Goal: Information Seeking & Learning: Compare options

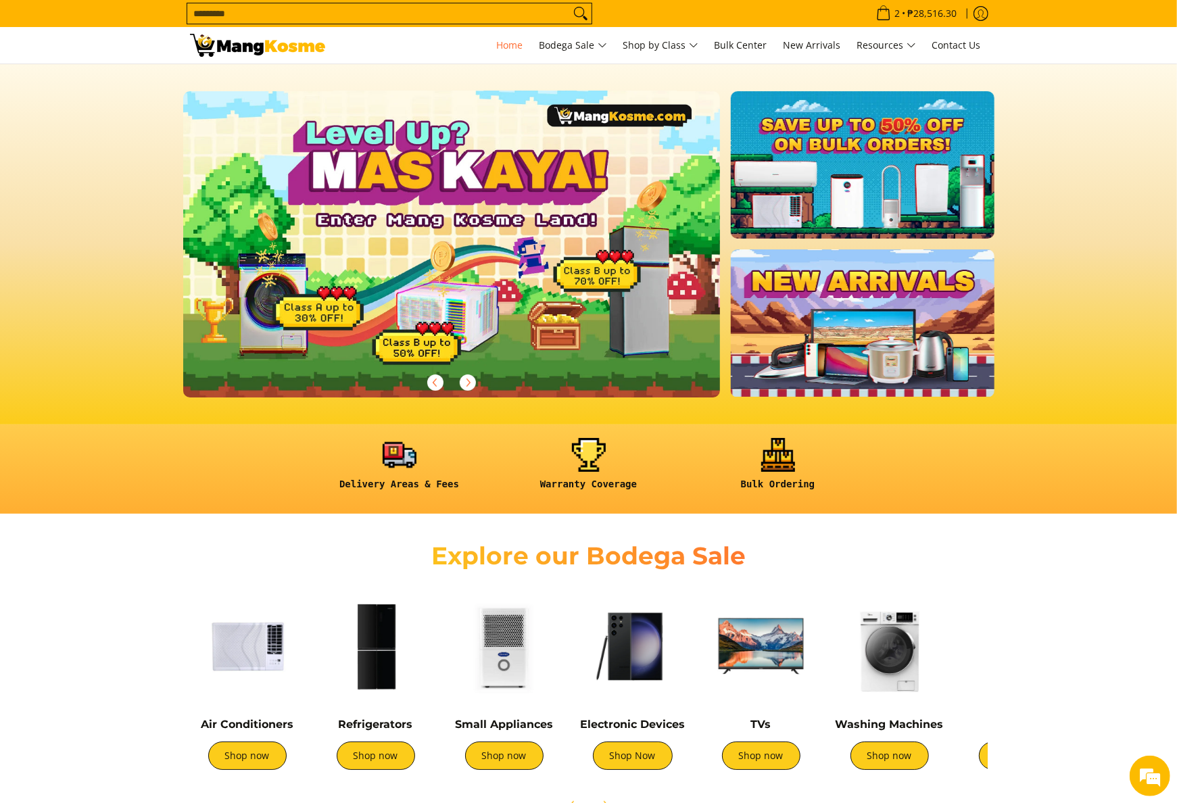
scroll to position [0, 2193]
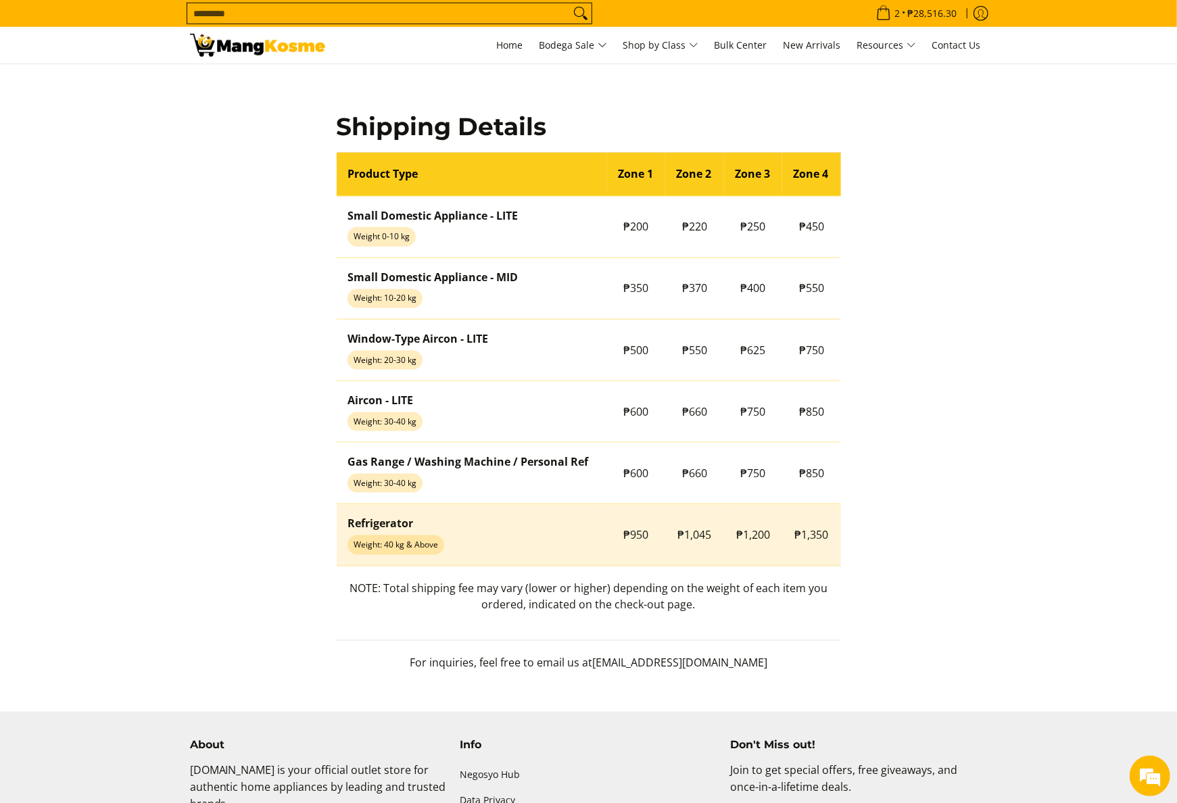
scroll to position [1028, 0]
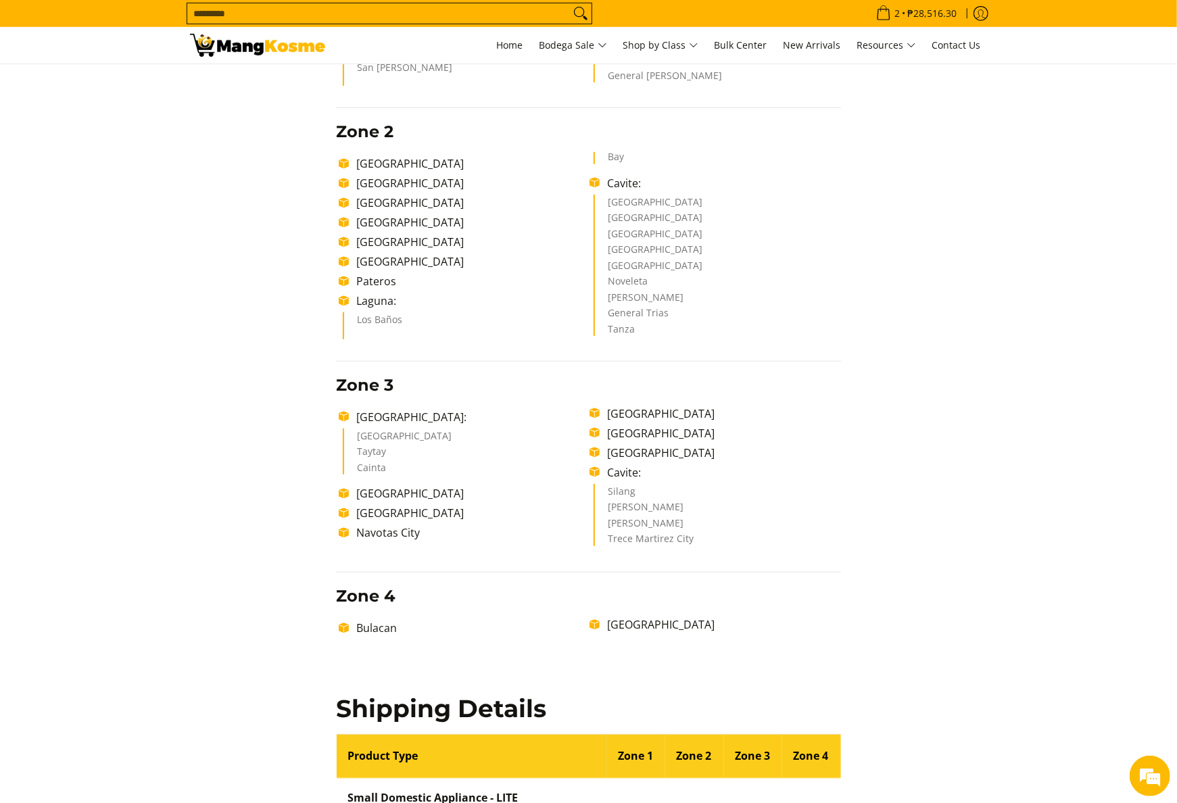
click at [907, 366] on div "Delivery Time Frame Please allow seven (7) business days lead time upon receipt…" at bounding box center [589, 504] width 798 height 1526
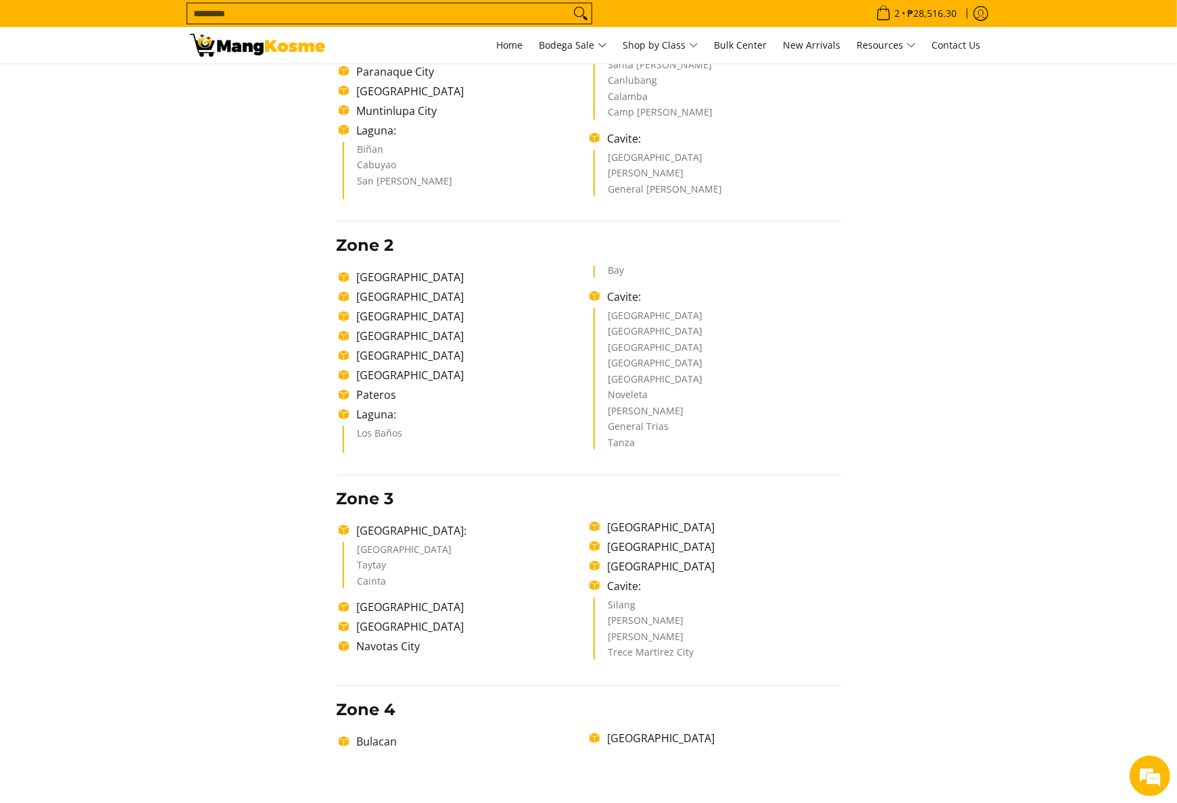
scroll to position [276, 0]
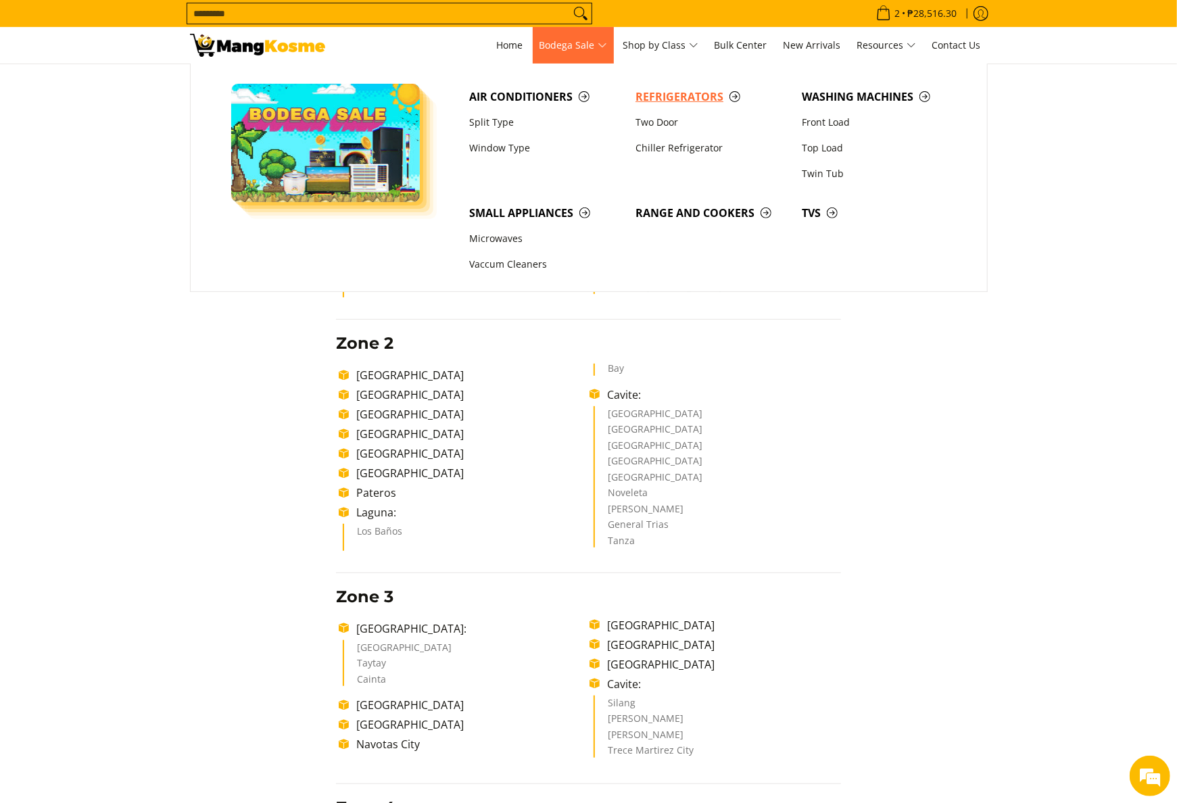
click at [655, 101] on span "Refrigerators" at bounding box center [712, 97] width 153 height 17
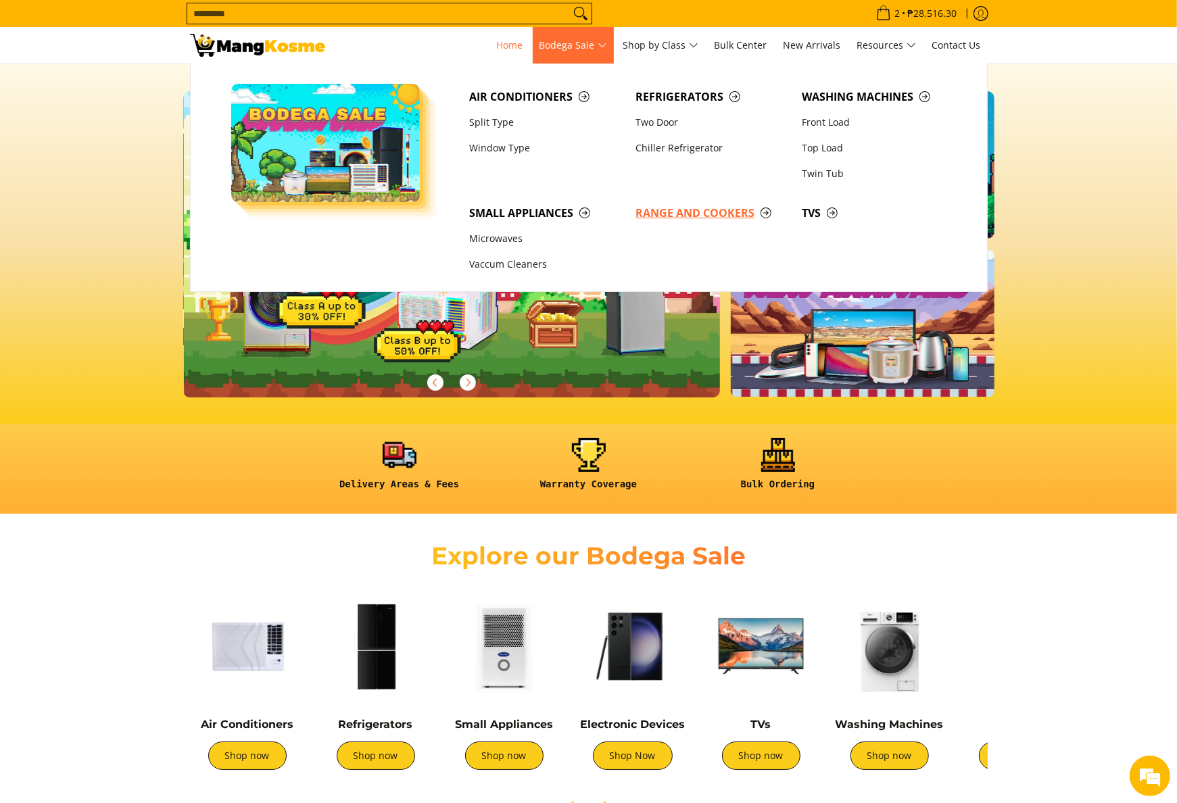
click at [701, 211] on span "Range and Cookers" at bounding box center [712, 213] width 153 height 17
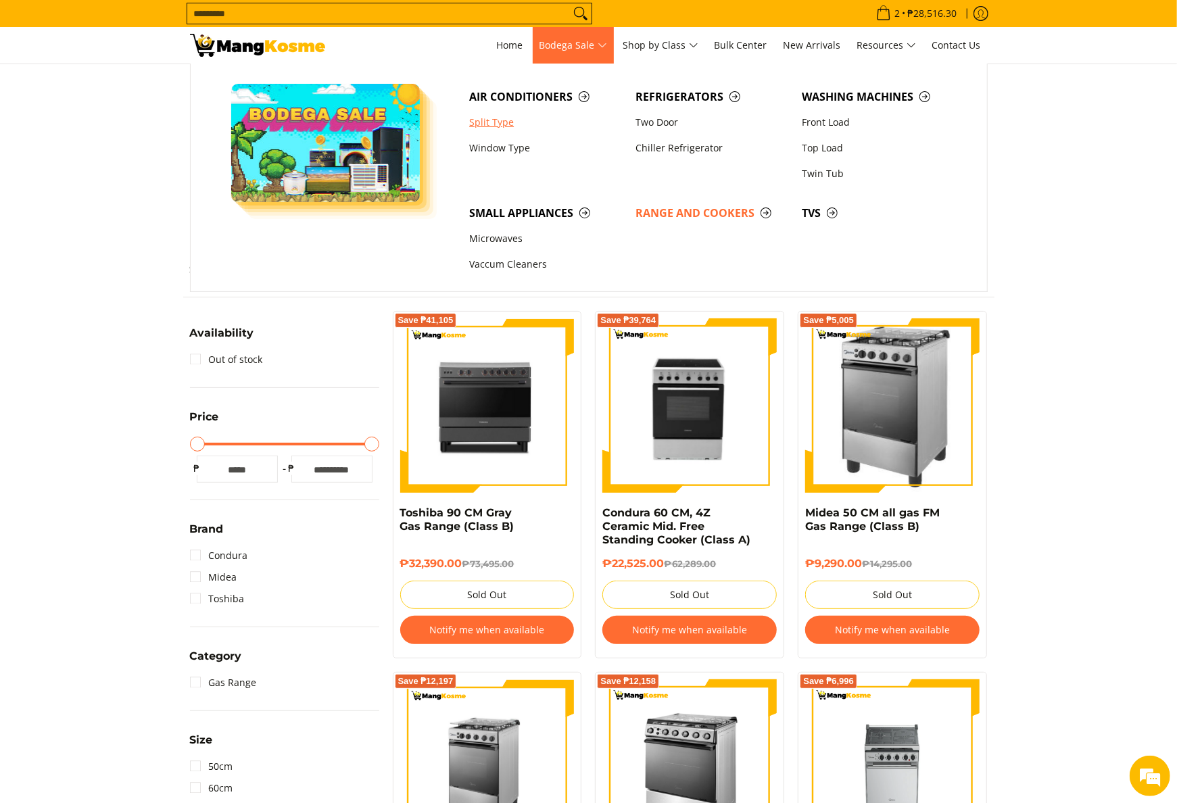
click at [490, 130] on link "Split Type" at bounding box center [545, 123] width 166 height 26
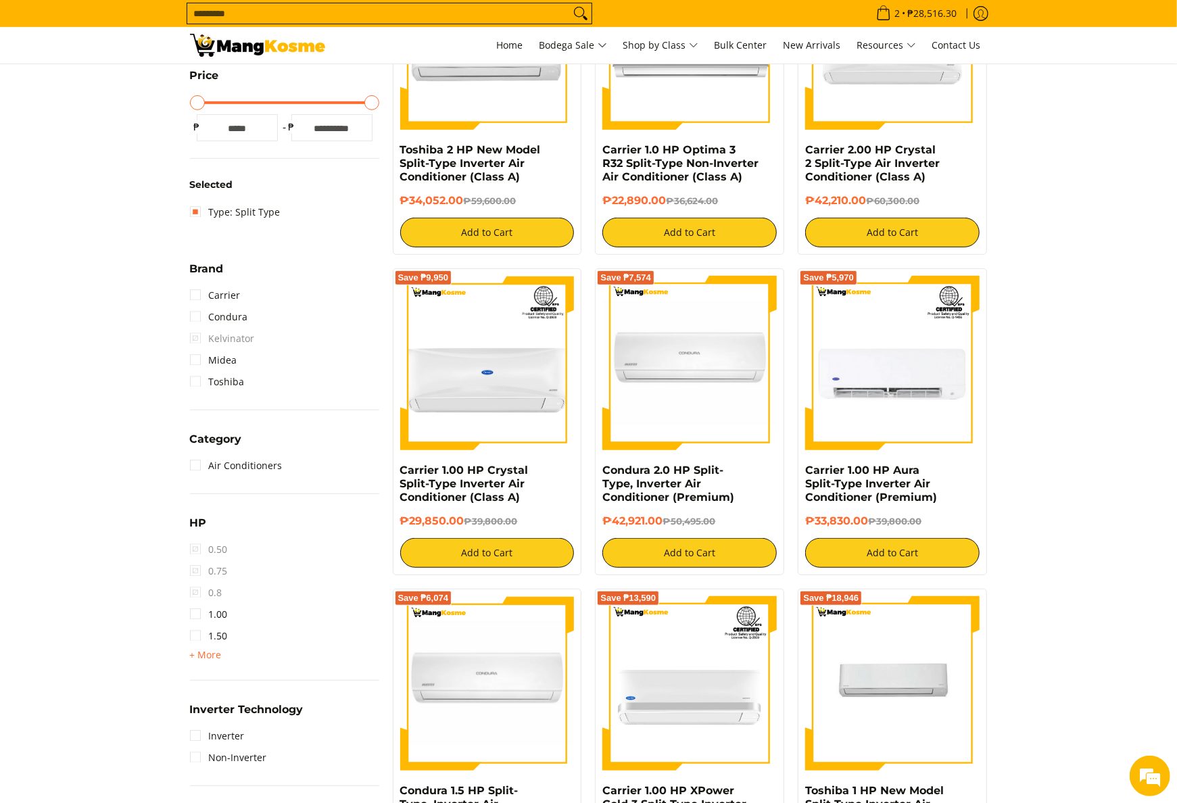
scroll to position [406, 0]
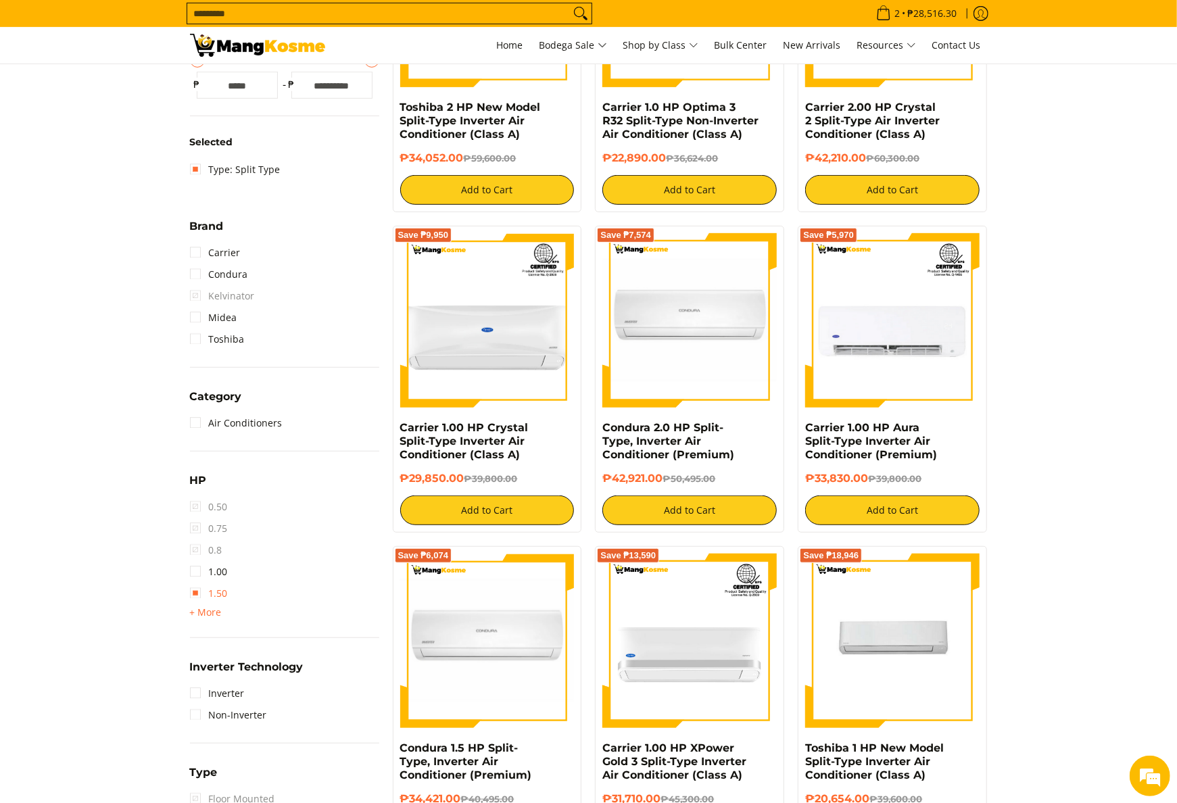
click at [227, 596] on link "1.50" at bounding box center [209, 594] width 38 height 22
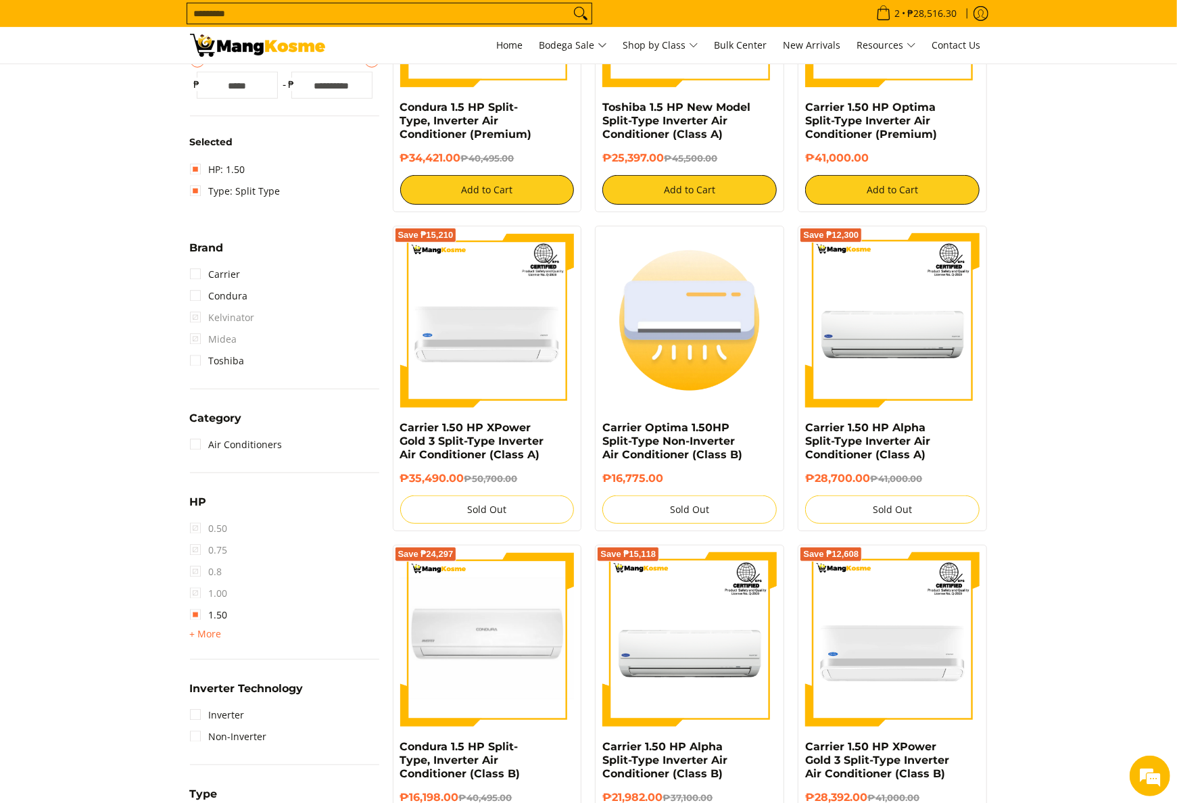
scroll to position [190, 0]
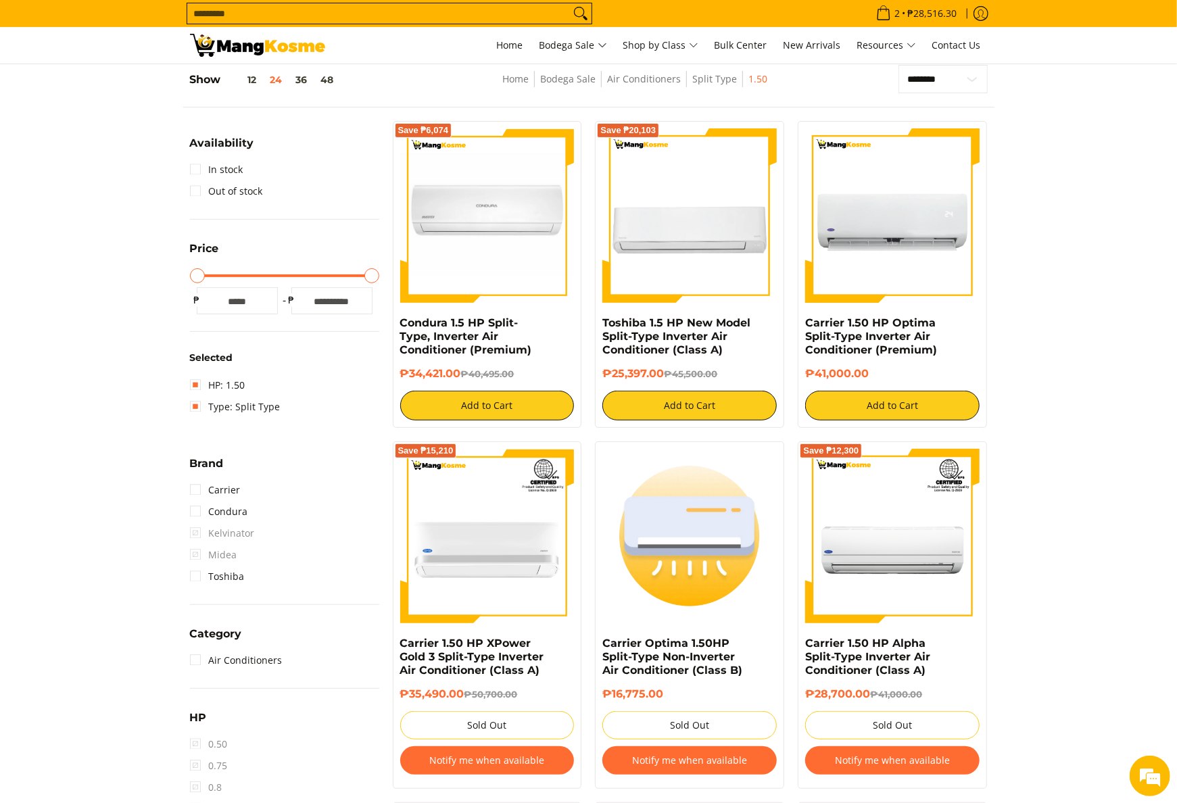
copy div "Toshiba 1.5 HP New Model Split-Type Inverter Air Conditioner (Class A) ₱25,397.…"
drag, startPoint x: 595, startPoint y: 325, endPoint x: 667, endPoint y: 389, distance: 96.2
click at [667, 389] on div "Save ₱20,103 Toshiba 1.5 HP New Model Split-Type Inverter Air Conditioner (Clas…" at bounding box center [689, 274] width 189 height 307
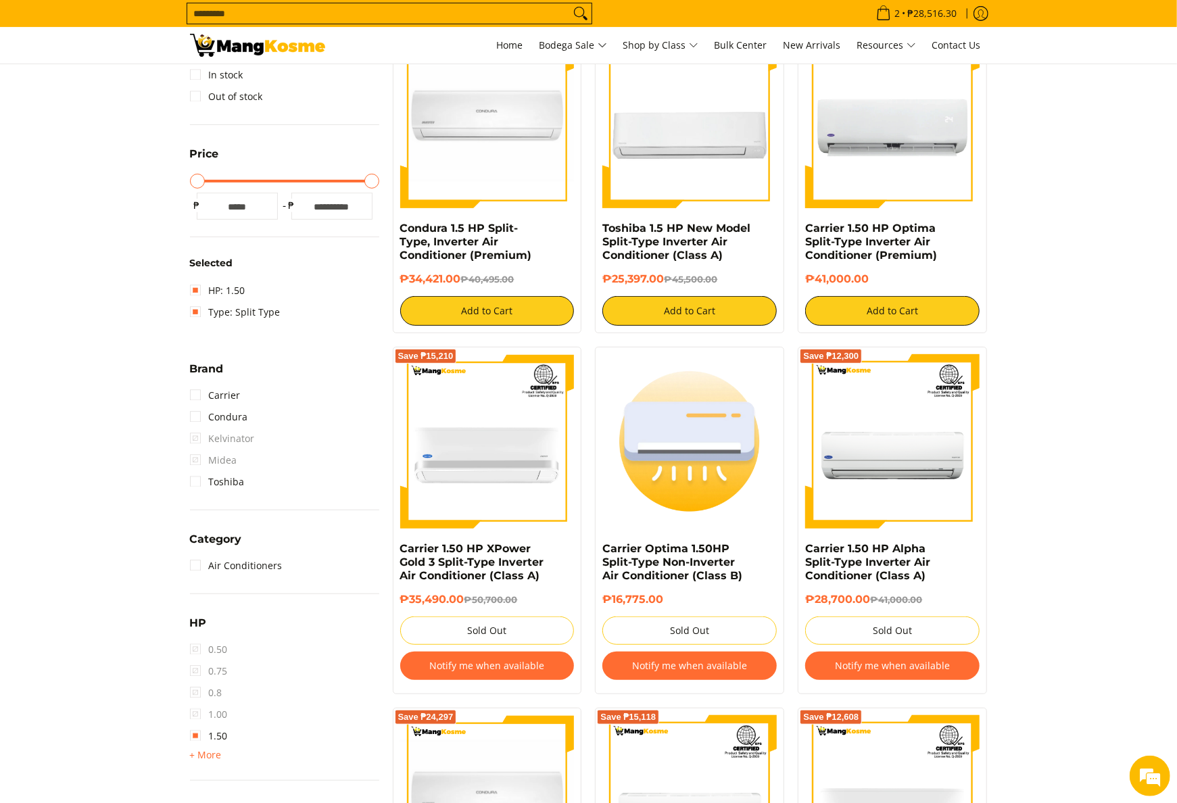
scroll to position [325, 0]
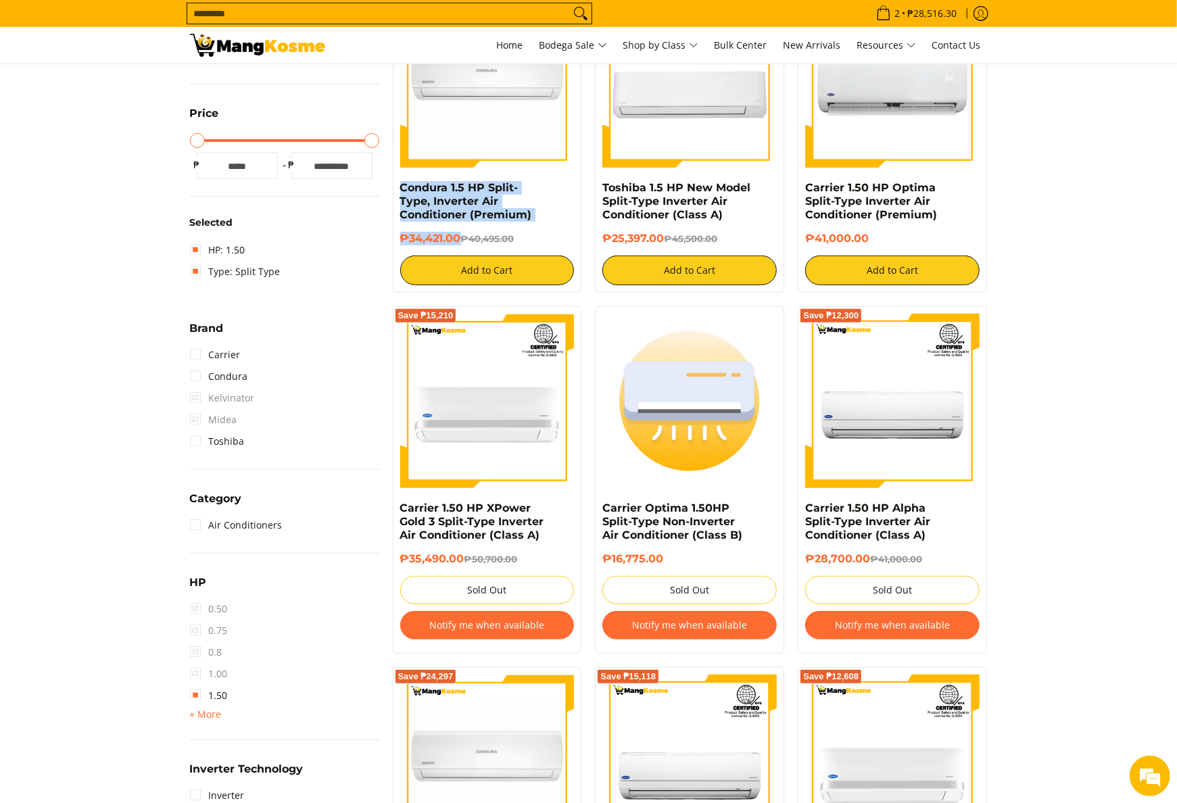
drag, startPoint x: 398, startPoint y: 189, endPoint x: 458, endPoint y: 237, distance: 76.6
click at [458, 237] on div "Save ₱6,074 Condura 1.5 HP Split-Type, Inverter Air Conditioner (Premium) ₱34,4…" at bounding box center [487, 139] width 189 height 307
copy div "Condura 1.5 HP Split-Type, Inverter Air Conditioner (Premium) ₱34,421.00"
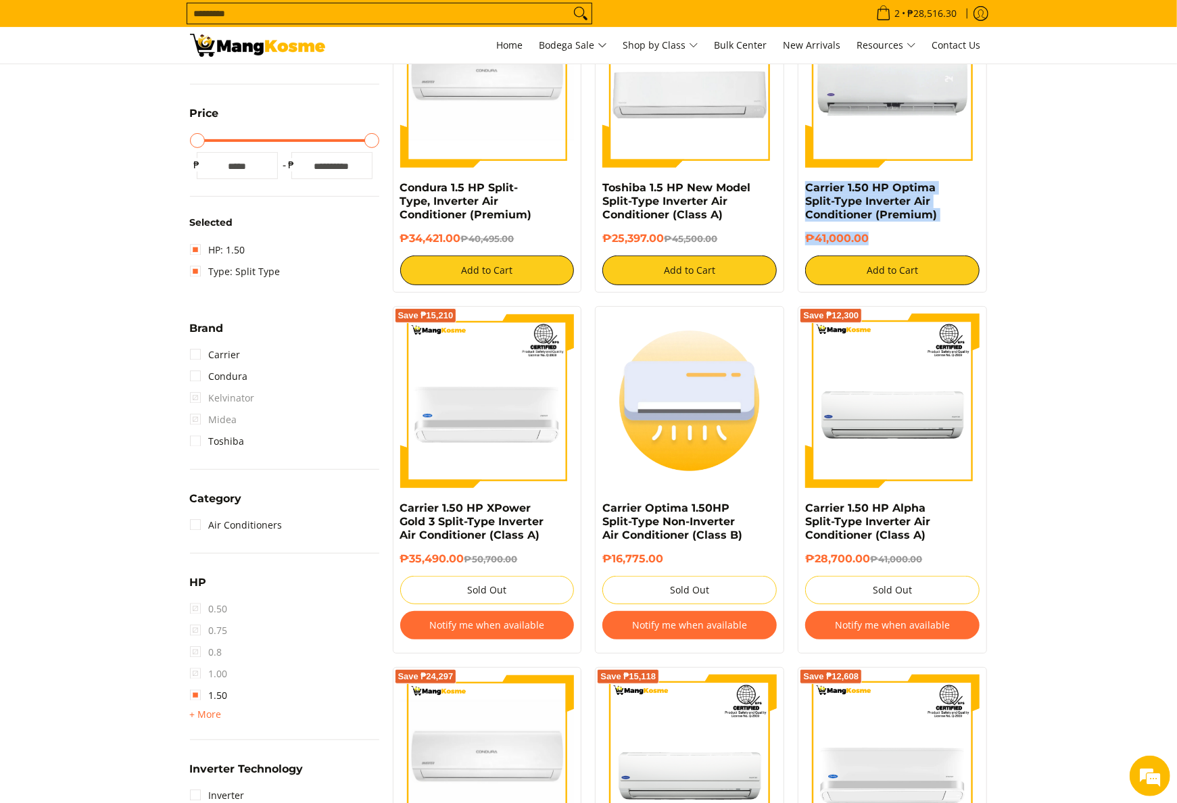
drag, startPoint x: 801, startPoint y: 185, endPoint x: 872, endPoint y: 245, distance: 93.1
click at [872, 245] on div "Carrier 1.50 HP Optima Split-Type Inverter Air Conditioner (Premium) ₱41,000.00…" at bounding box center [892, 139] width 189 height 307
copy div "Carrier 1.50 HP Optima Split-Type Inverter Air Conditioner (Premium) ₱41,000.00"
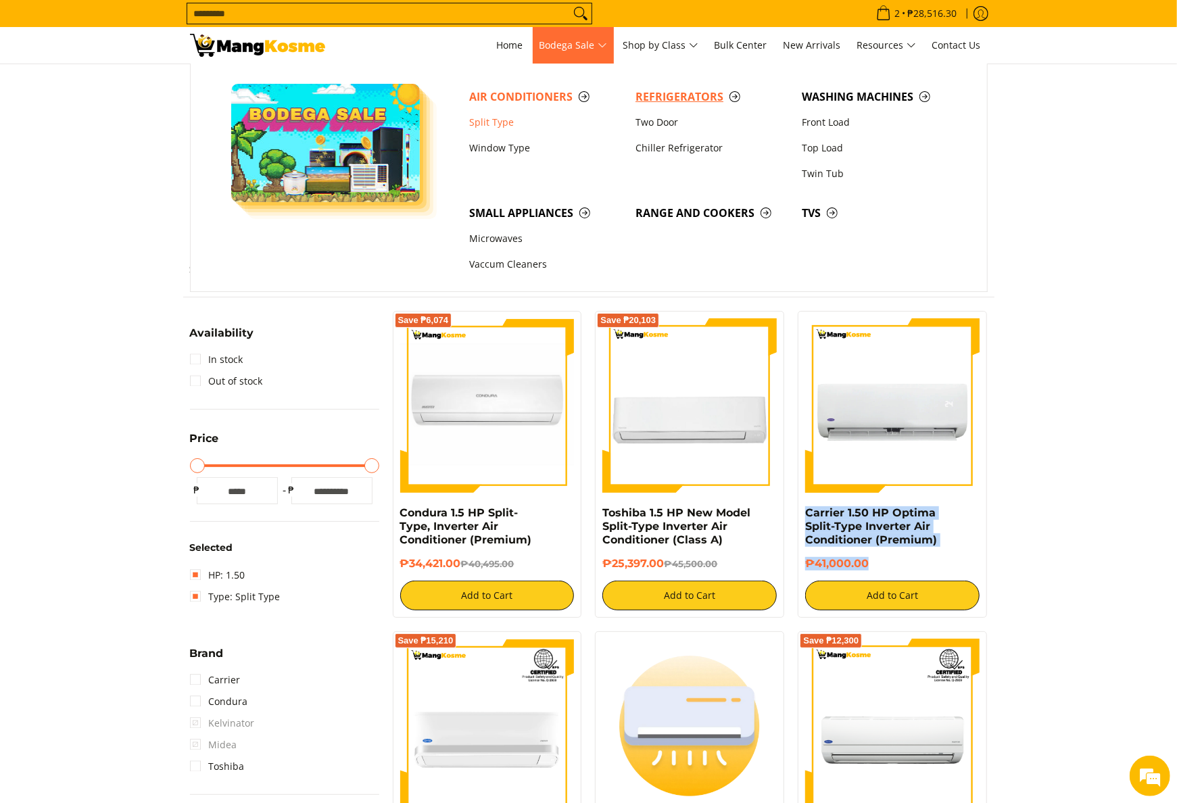
click at [669, 96] on span "Refrigerators" at bounding box center [712, 97] width 153 height 17
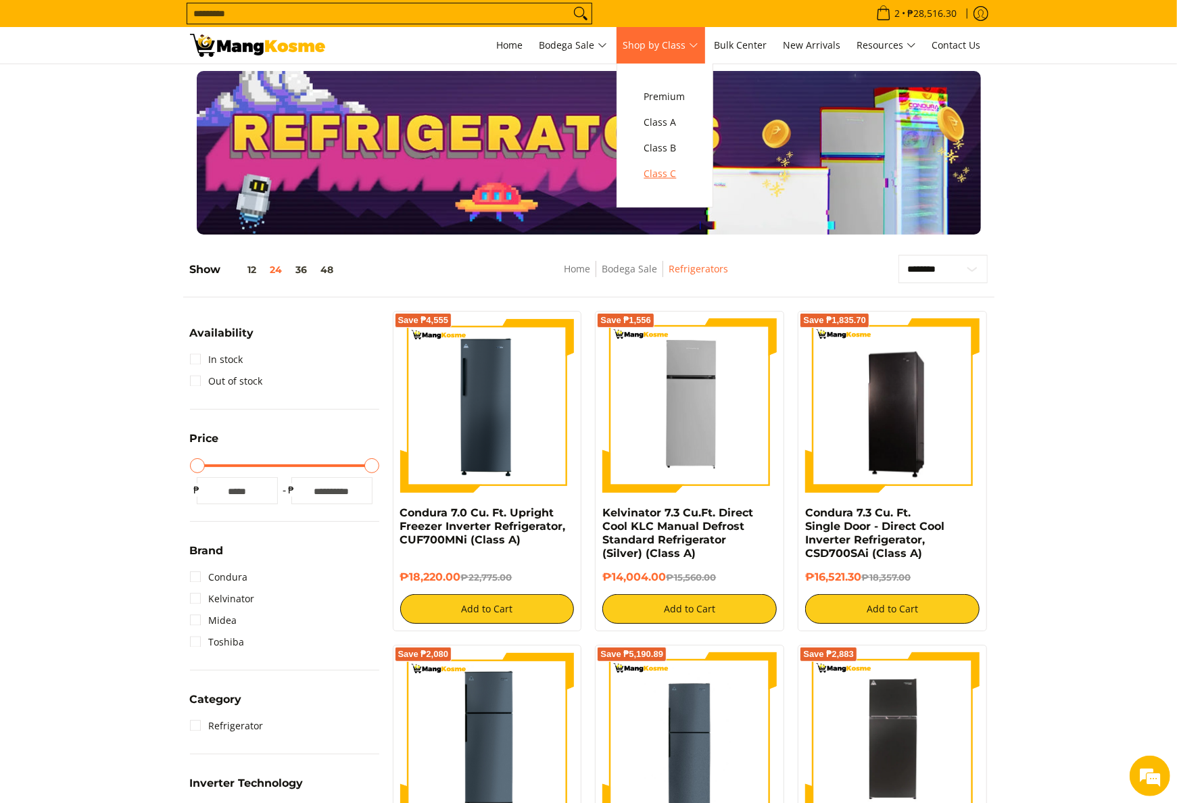
click at [675, 183] on link "Class C" at bounding box center [665, 174] width 55 height 26
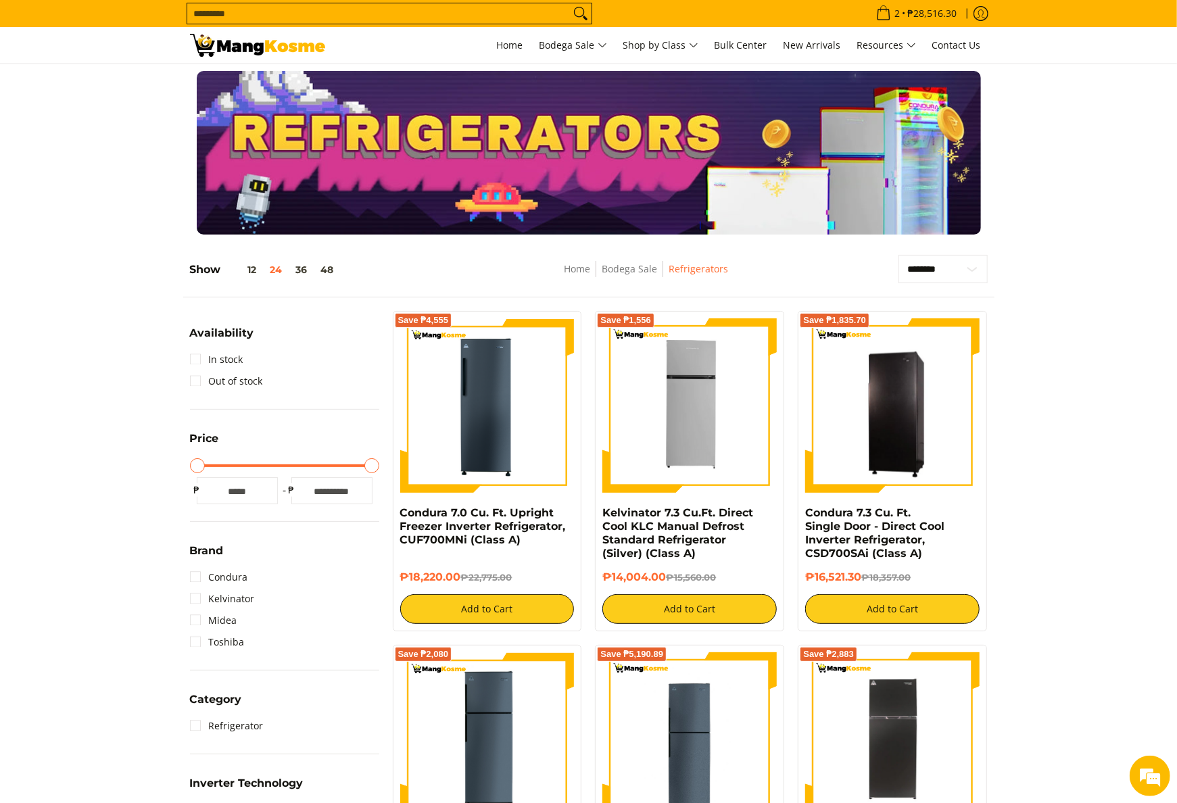
click at [484, 9] on input "Search..." at bounding box center [378, 13] width 383 height 20
type input "********"
click at [570, 3] on button "Search" at bounding box center [581, 13] width 22 height 20
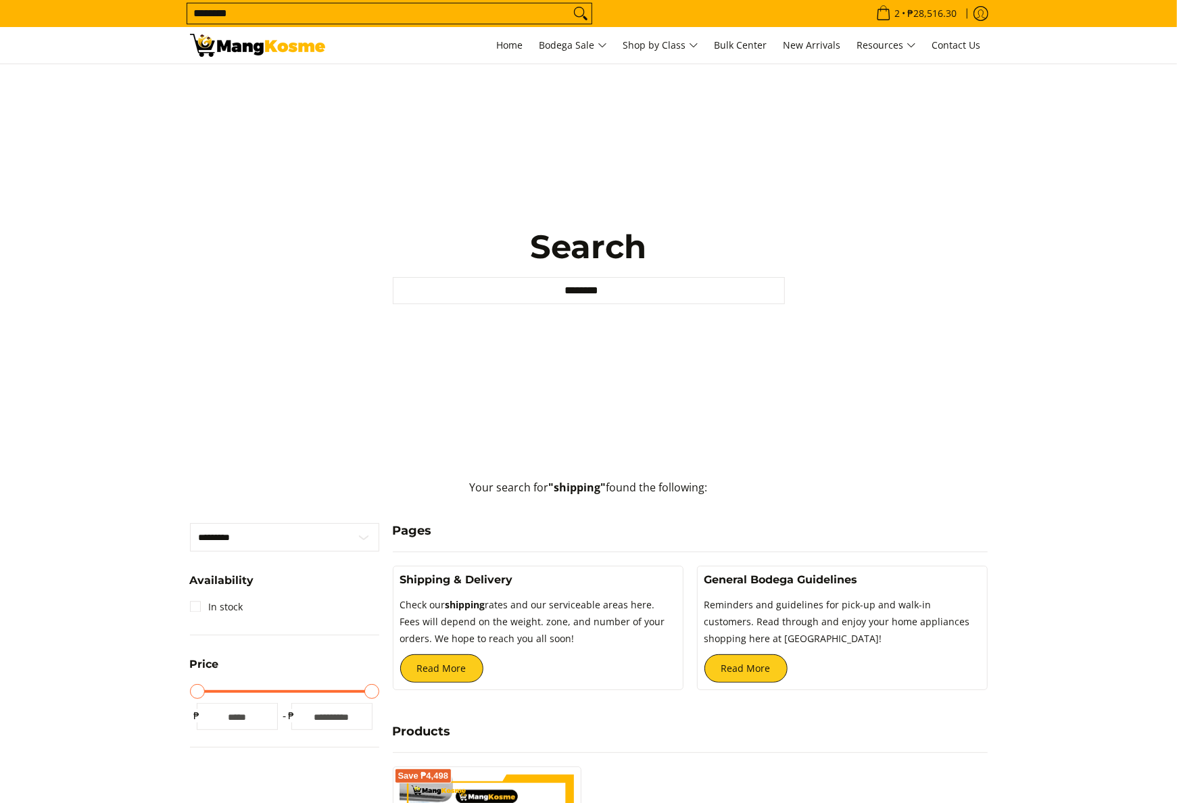
scroll to position [270, 0]
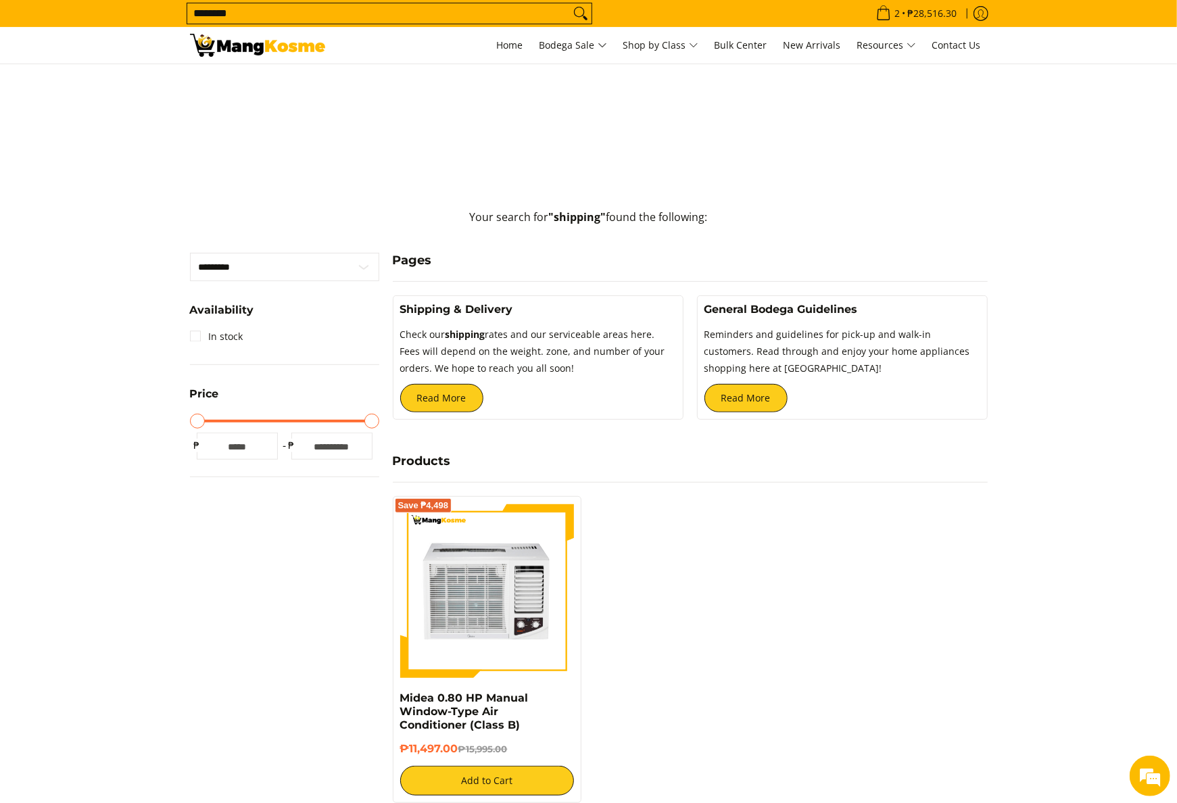
click at [510, 368] on span "Check our shipping rates and our serviceable areas here. Fees will depend on th…" at bounding box center [532, 351] width 265 height 47
click at [465, 387] on link "Read More" at bounding box center [441, 398] width 83 height 28
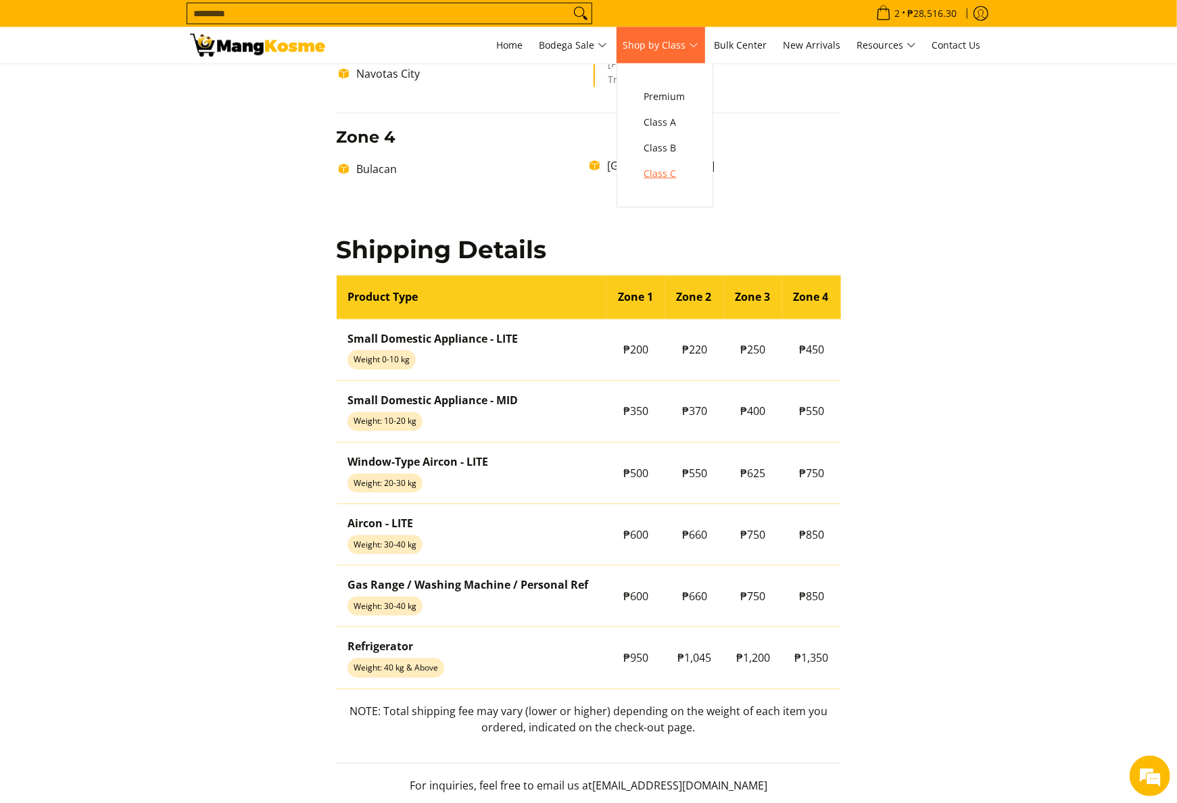
click at [649, 174] on link "Class C" at bounding box center [665, 174] width 55 height 26
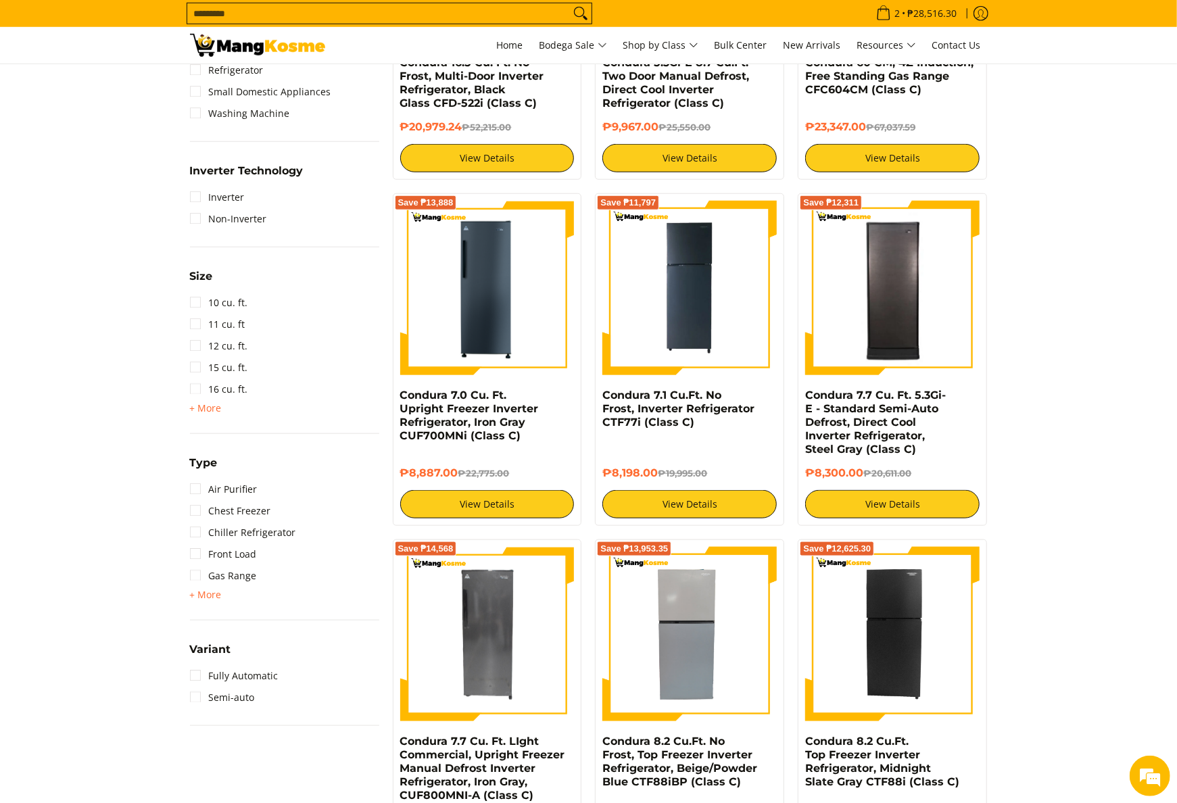
scroll to position [784, 0]
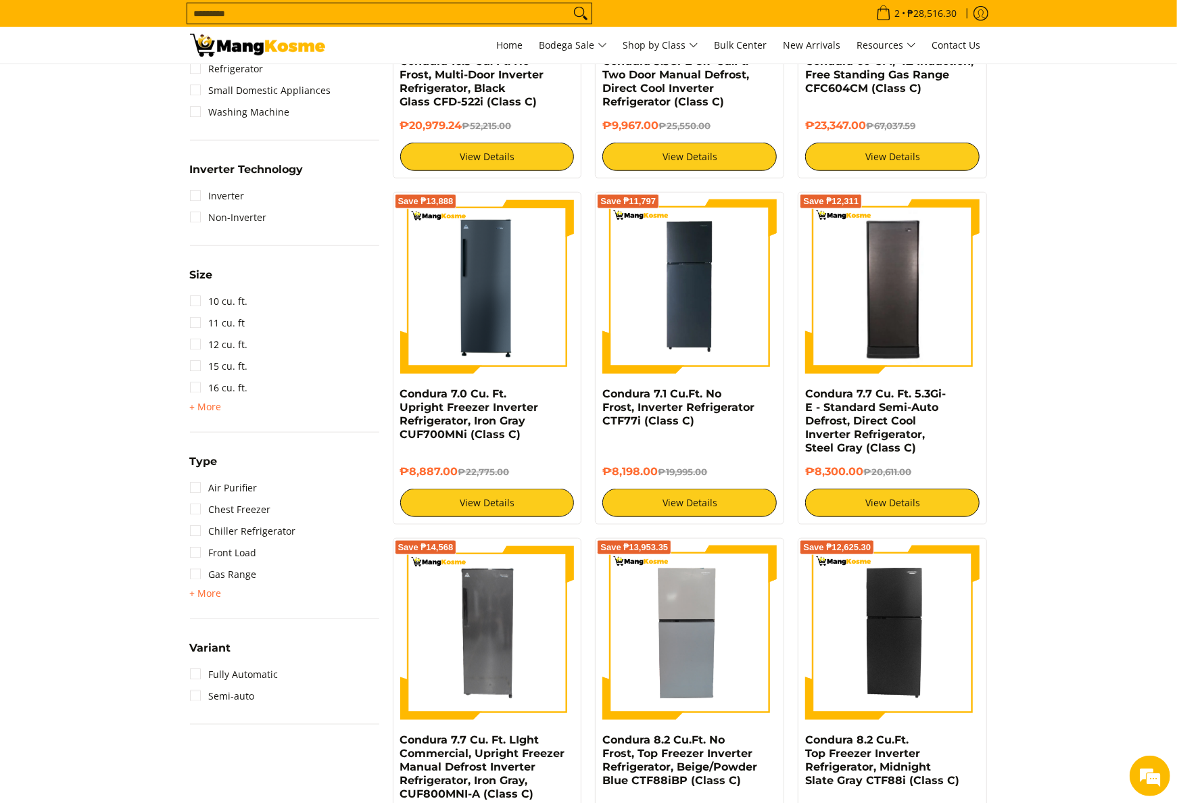
click at [222, 598] on div "Multi-Door Refrigerator Side by Side Single Door Sterilizer Top Load Twin Tub T…" at bounding box center [284, 594] width 189 height 16
click at [207, 596] on span "+ More" at bounding box center [206, 593] width 32 height 11
click at [249, 617] on link "Side by Side" at bounding box center [227, 618] width 74 height 22
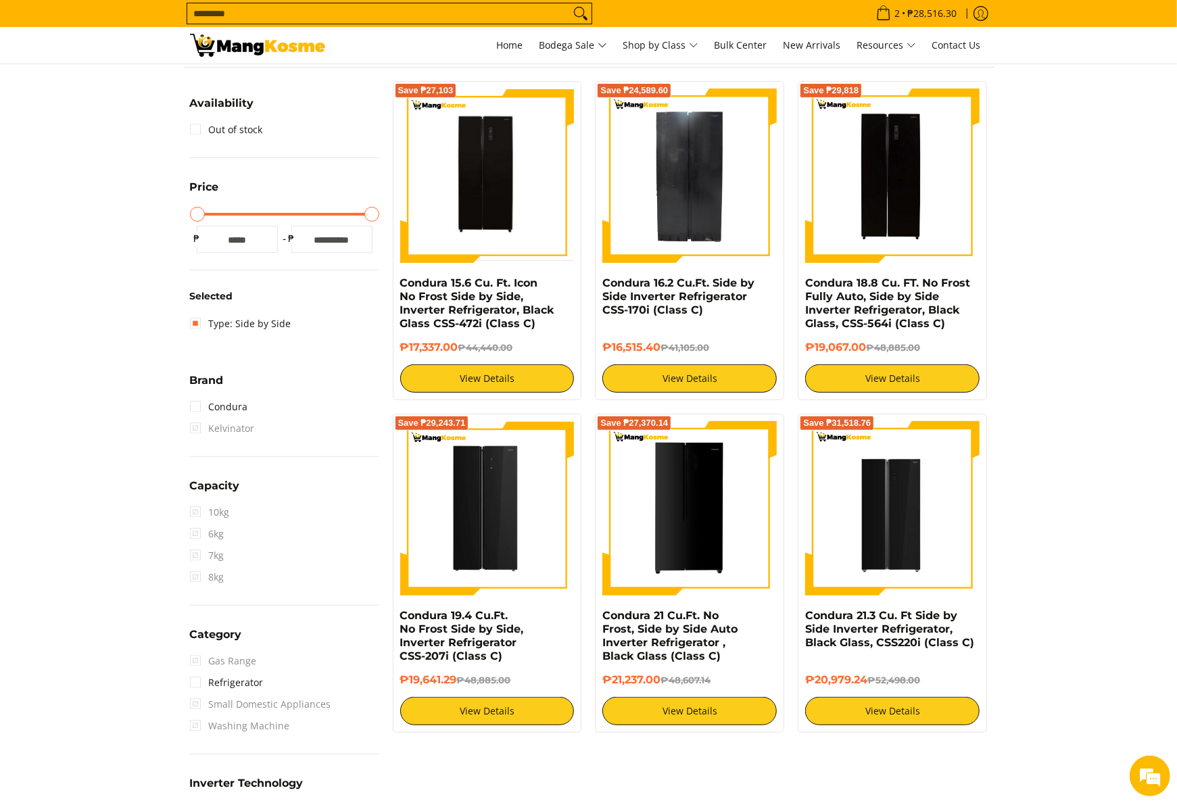
scroll to position [190, 0]
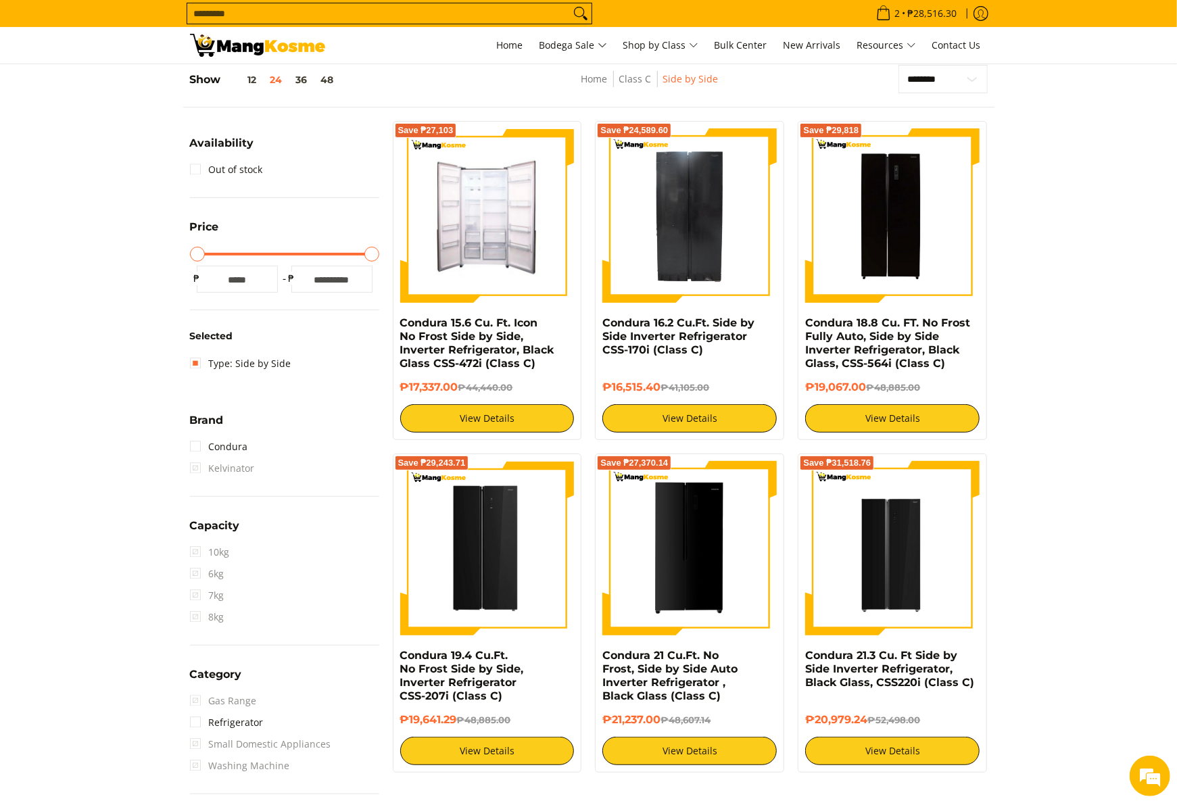
click at [495, 215] on img at bounding box center [487, 216] width 174 height 166
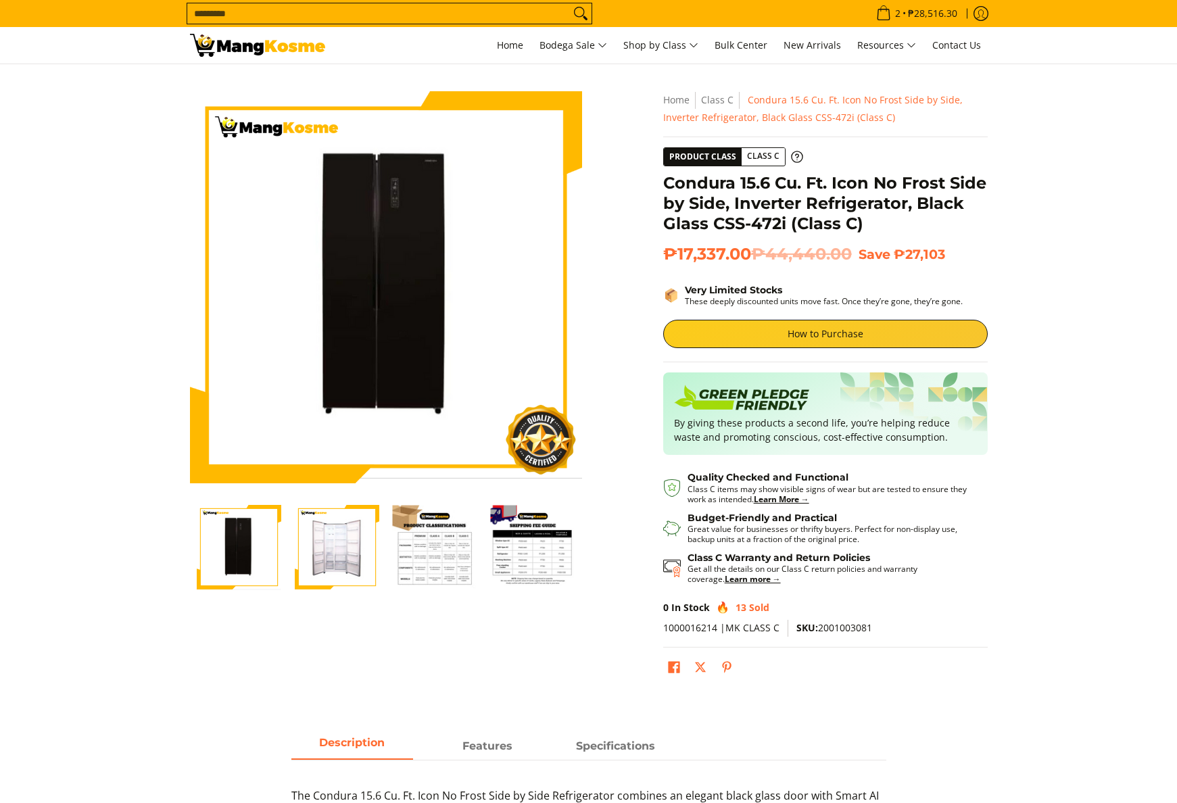
click at [338, 546] on img "Condura 15.6 Cu. Ft. Icon No Frost Side by Side, Inverter Refrigerator, Black G…" at bounding box center [337, 548] width 85 height 84
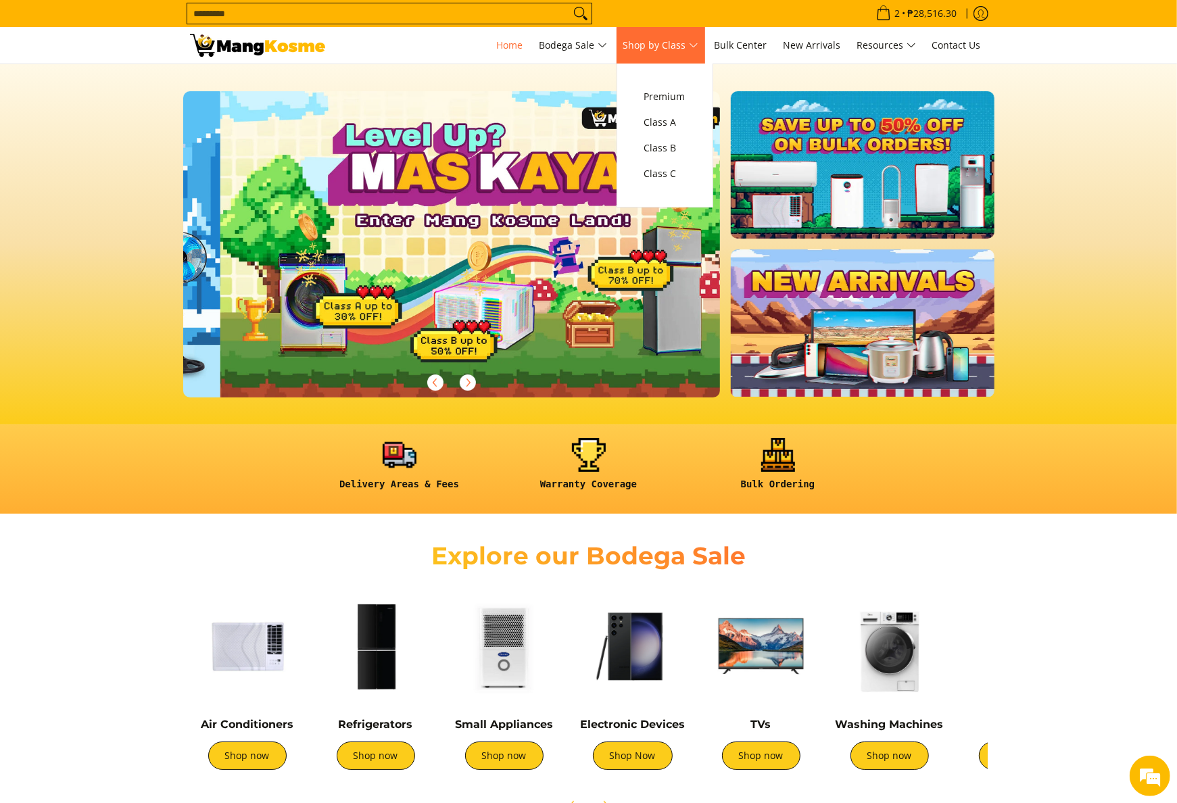
scroll to position [0, 537]
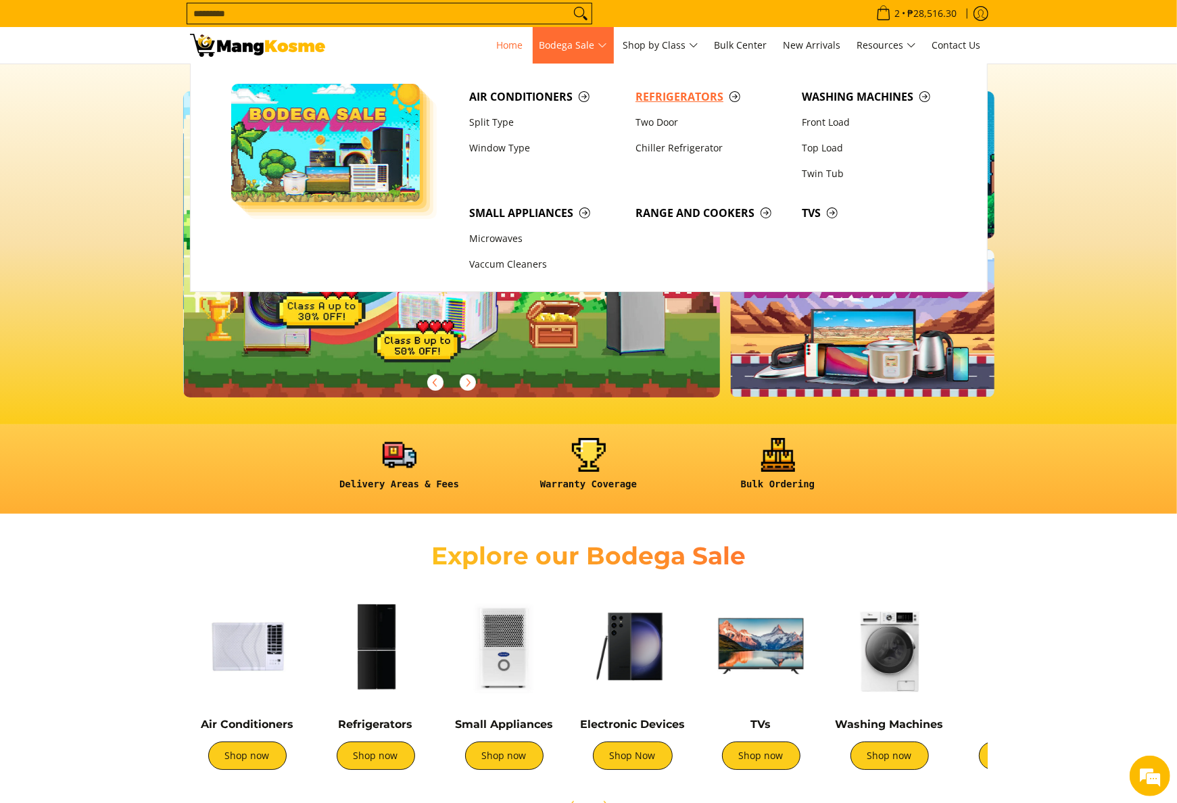
click at [661, 101] on span "Refrigerators" at bounding box center [712, 97] width 153 height 17
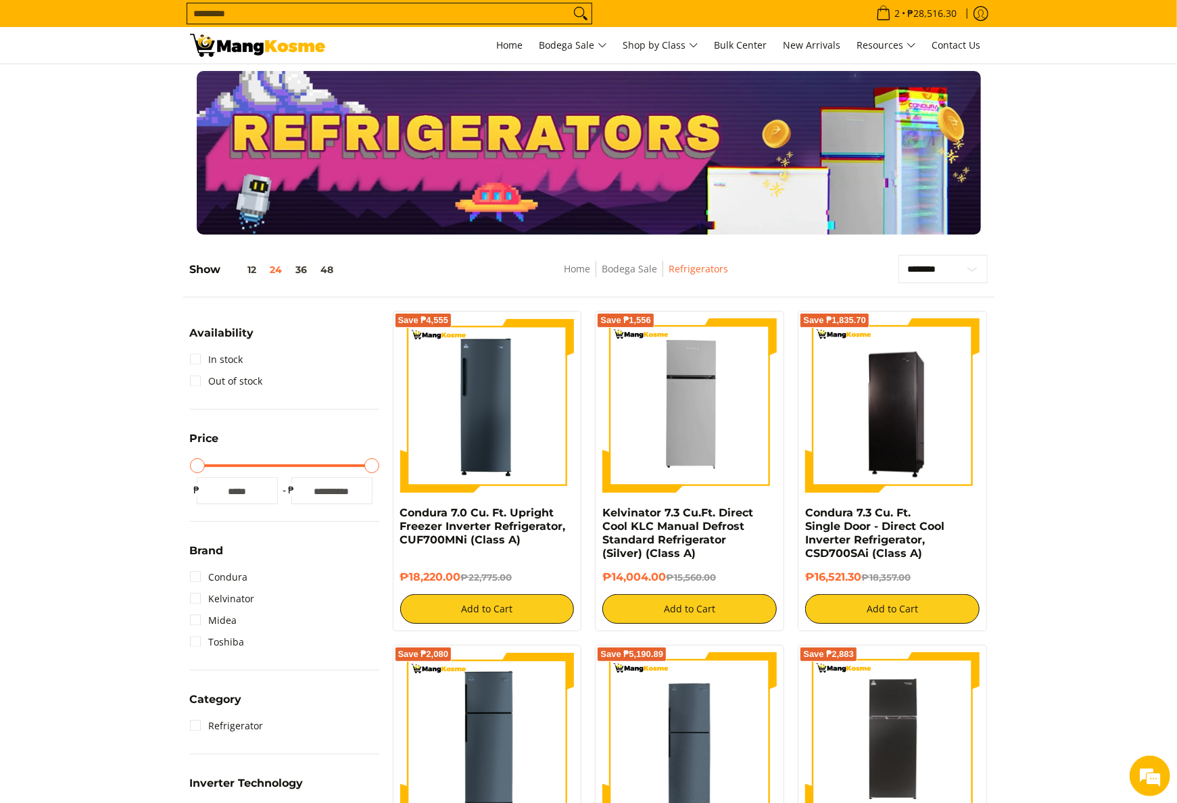
click at [258, 39] on img at bounding box center [257, 45] width 135 height 23
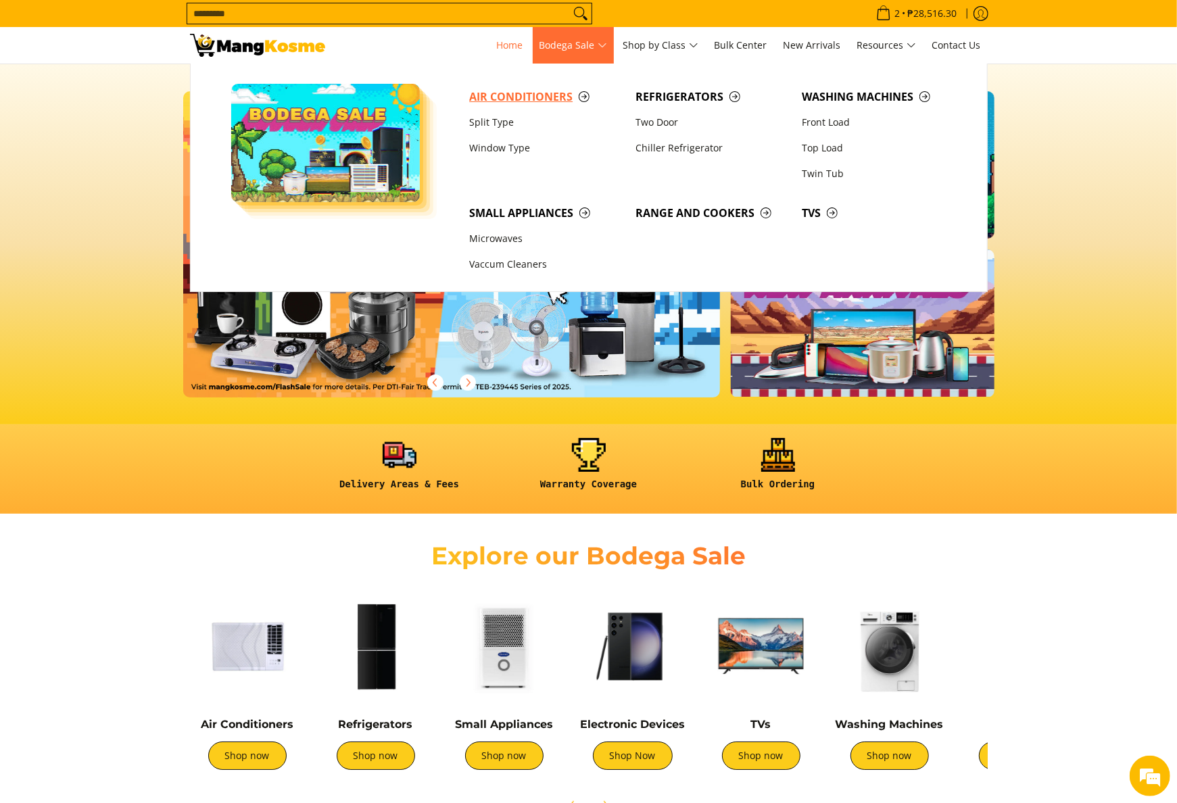
click at [571, 106] on link "Air Conditioners" at bounding box center [545, 97] width 166 height 26
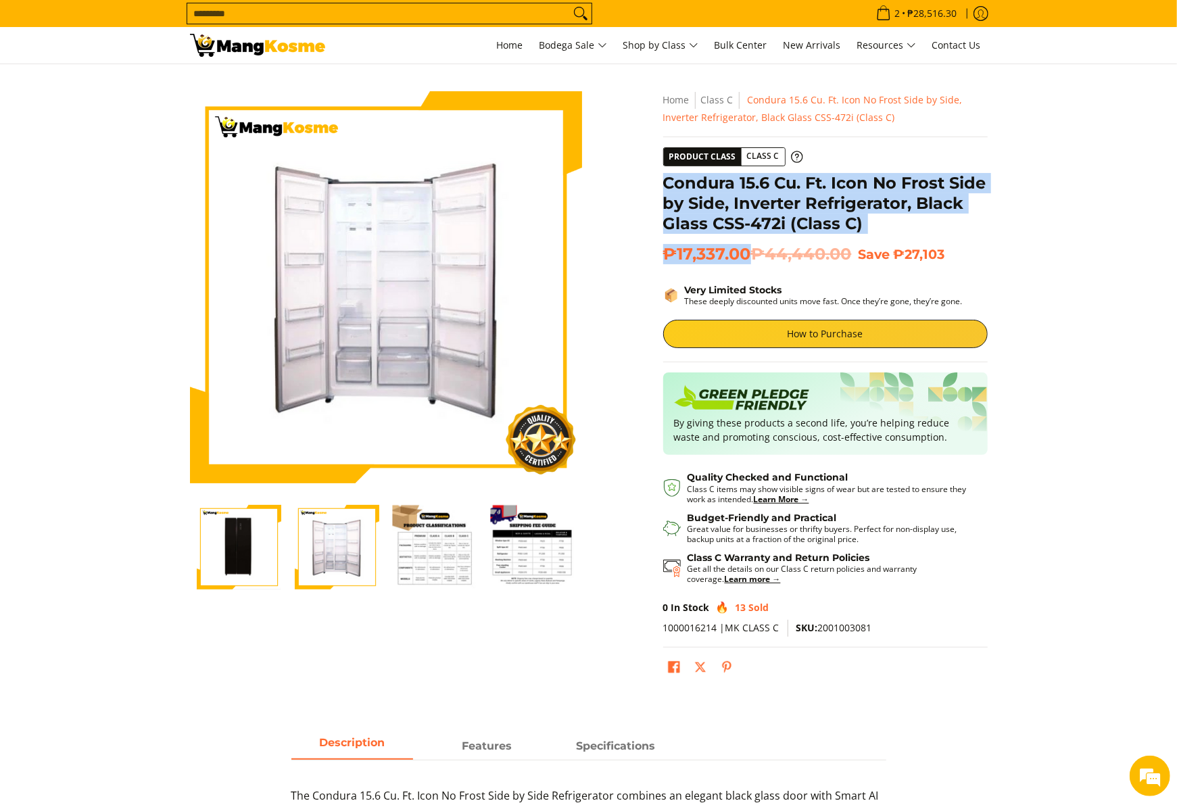
drag, startPoint x: 663, startPoint y: 187, endPoint x: 750, endPoint y: 252, distance: 108.2
click at [750, 252] on div "**********" at bounding box center [825, 392] width 325 height 602
copy div "Condura 15.6 Cu. Ft. Icon No Frost Side by Side, Inverter Refrigerator, Black G…"
click at [684, 177] on span "Class C" at bounding box center [664, 174] width 41 height 17
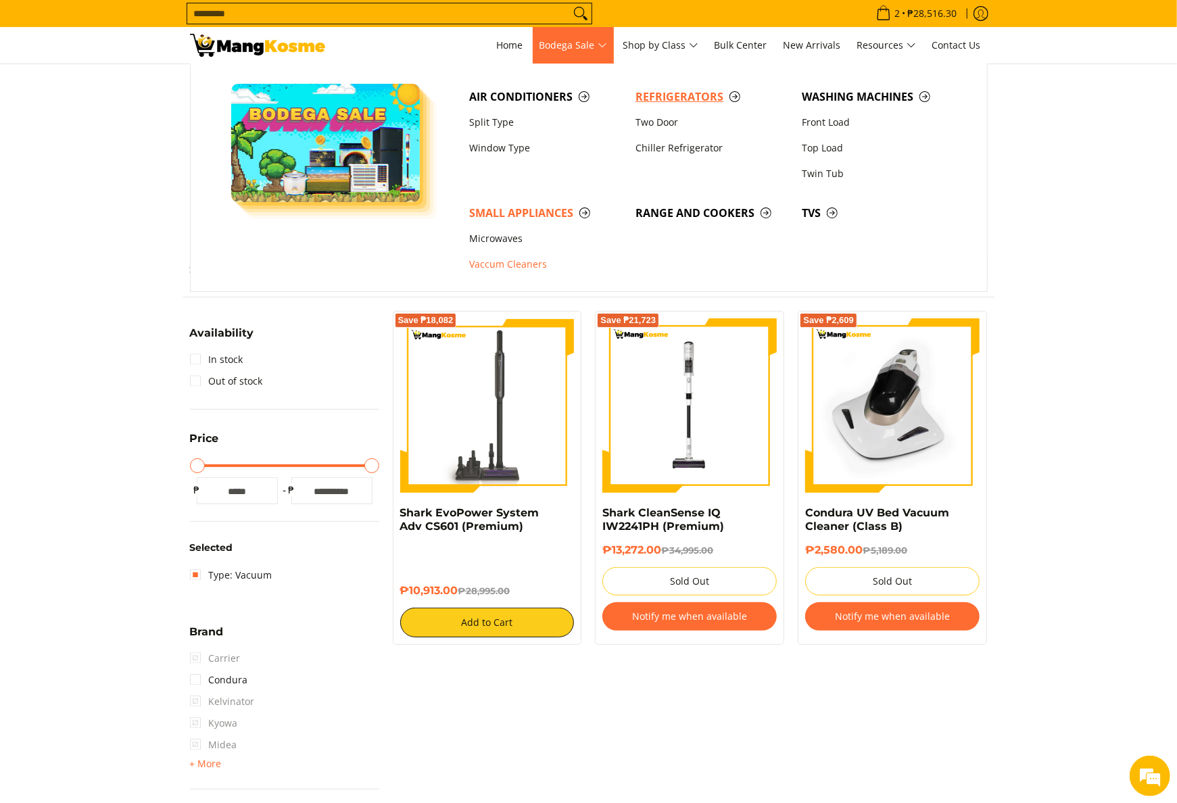
click at [665, 92] on span "Refrigerators" at bounding box center [712, 97] width 153 height 17
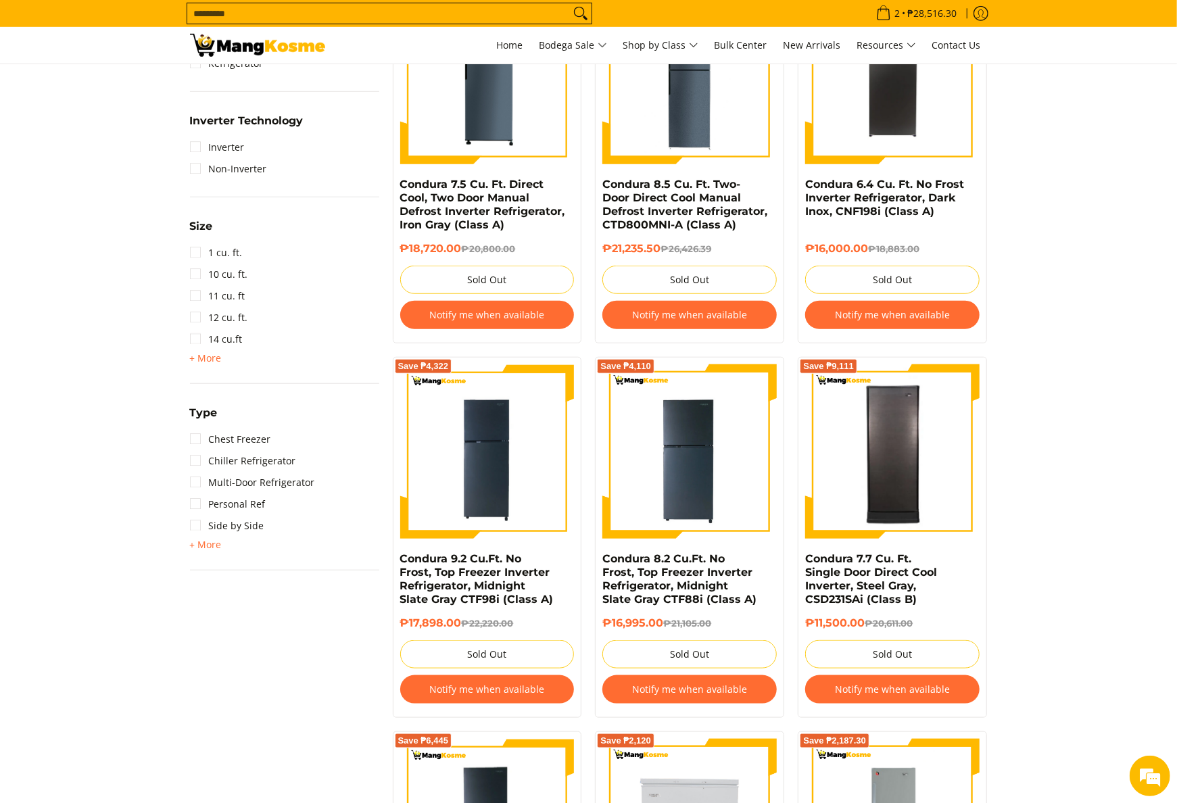
scroll to position [490, 0]
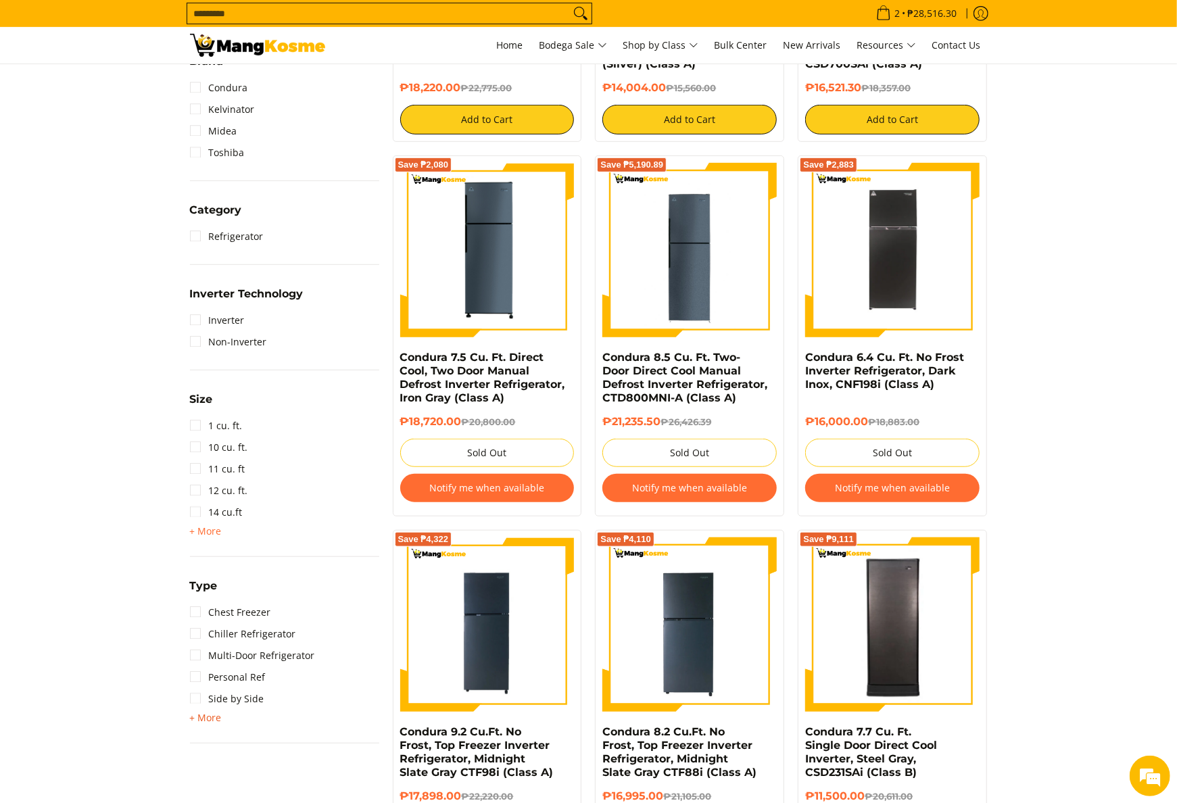
click at [212, 720] on span "+ More" at bounding box center [206, 718] width 32 height 11
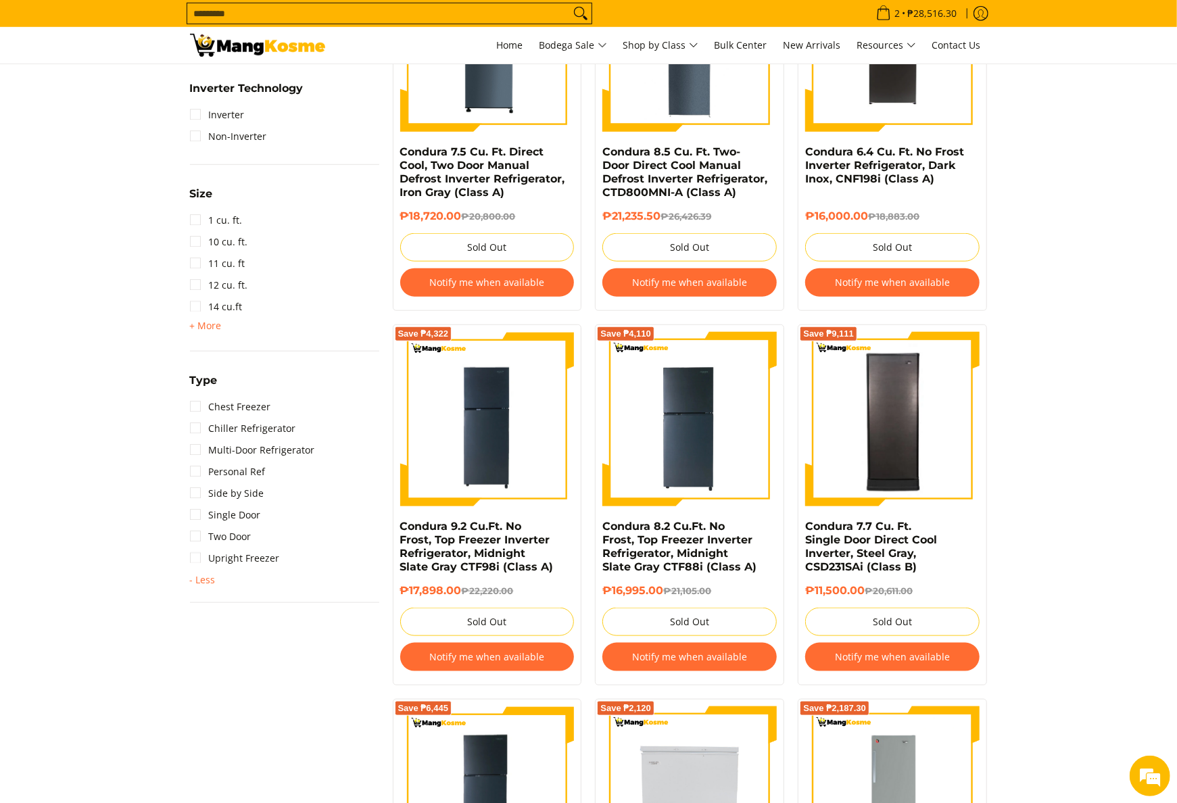
scroll to position [760, 0]
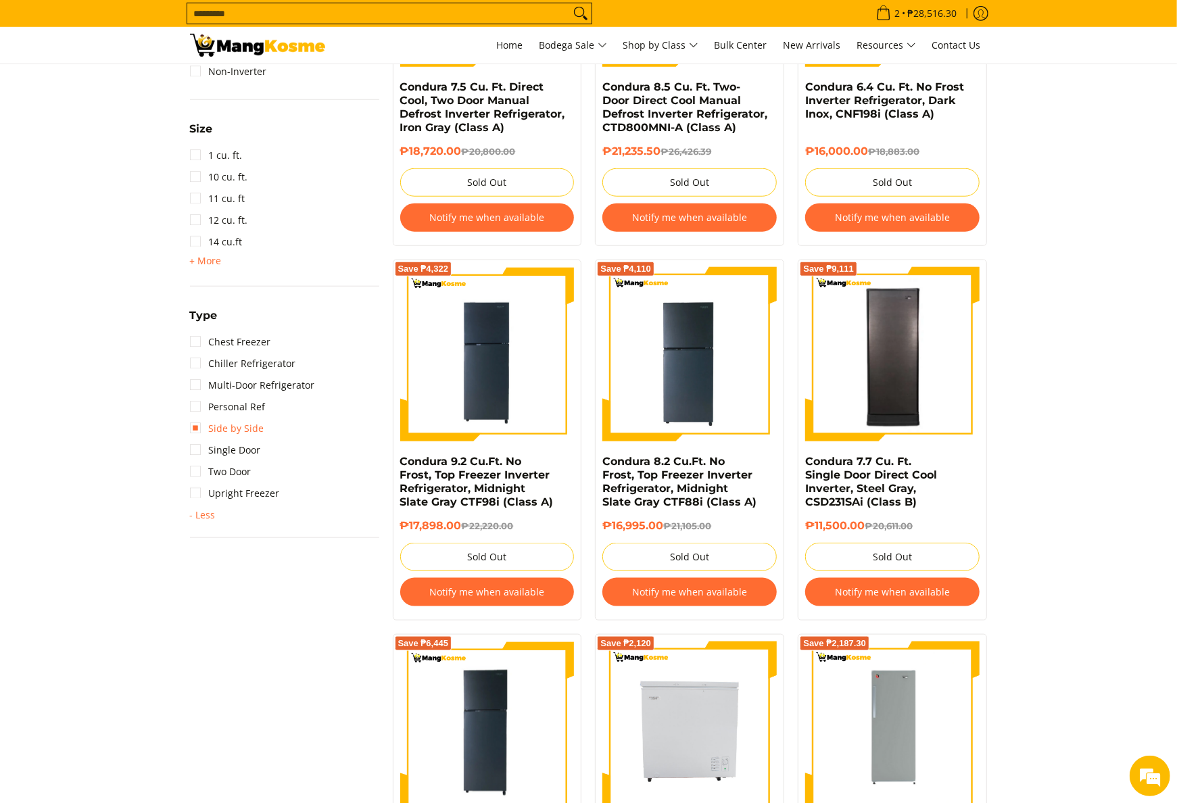
click at [249, 420] on link "Side by Side" at bounding box center [227, 429] width 74 height 22
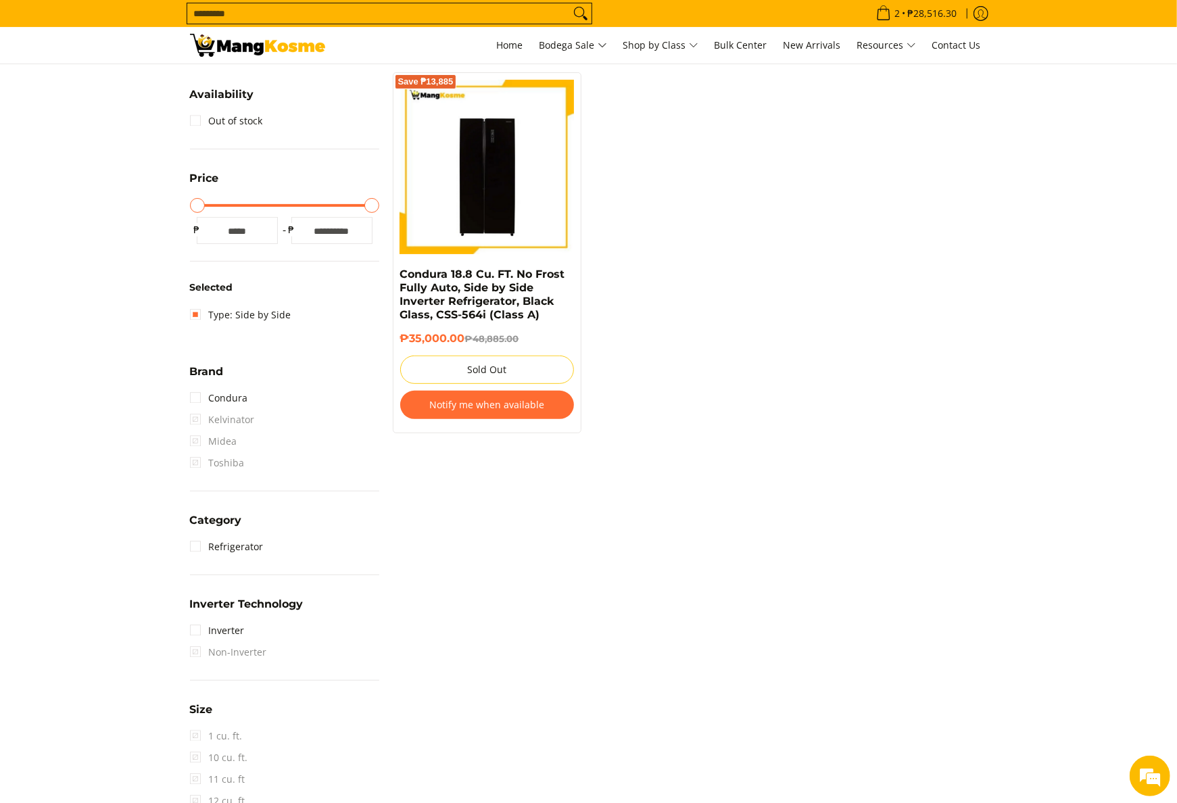
scroll to position [190, 0]
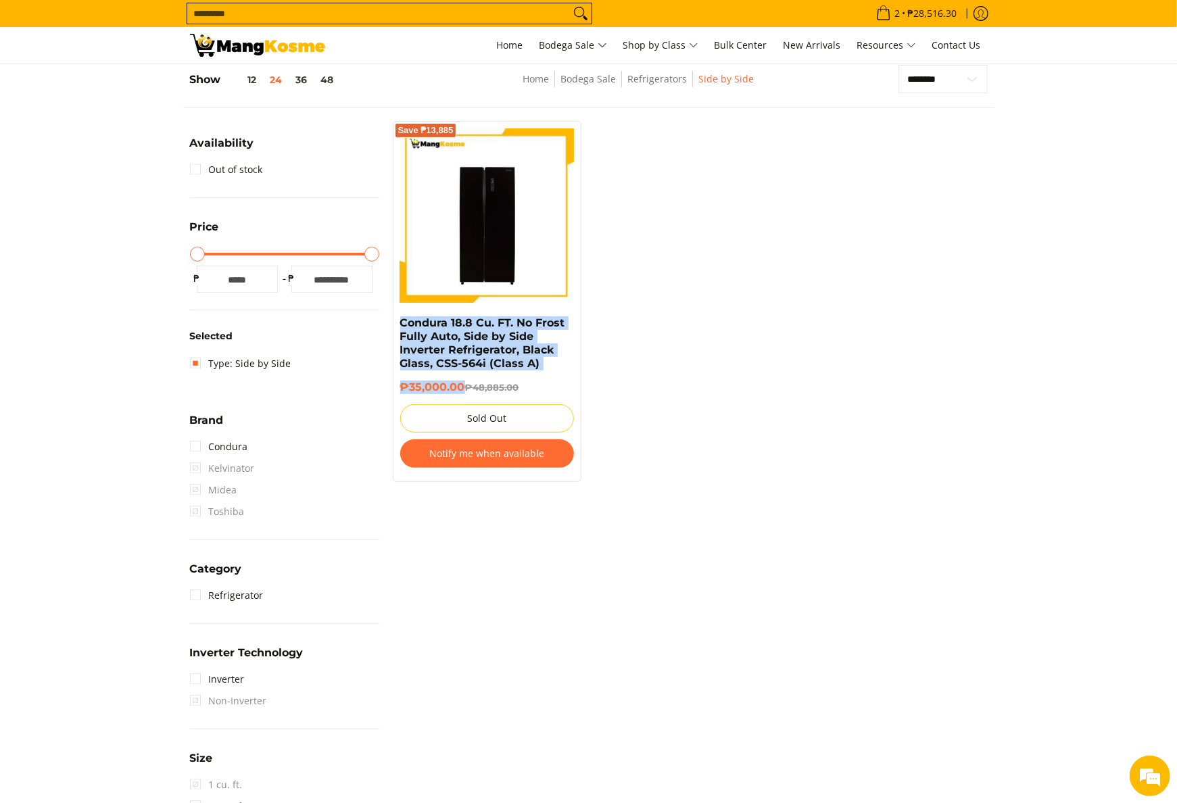
drag, startPoint x: 395, startPoint y: 326, endPoint x: 463, endPoint y: 389, distance: 93.3
click at [463, 389] on div "Save ₱13,885 Condura 18.8 Cu. FT. No Frost Fully Auto, Side by Side Inverter Re…" at bounding box center [487, 301] width 189 height 361
copy div "Condura 18.8 Cu. FT. No Frost Fully Auto, Side by Side Inverter Refrigerator, B…"
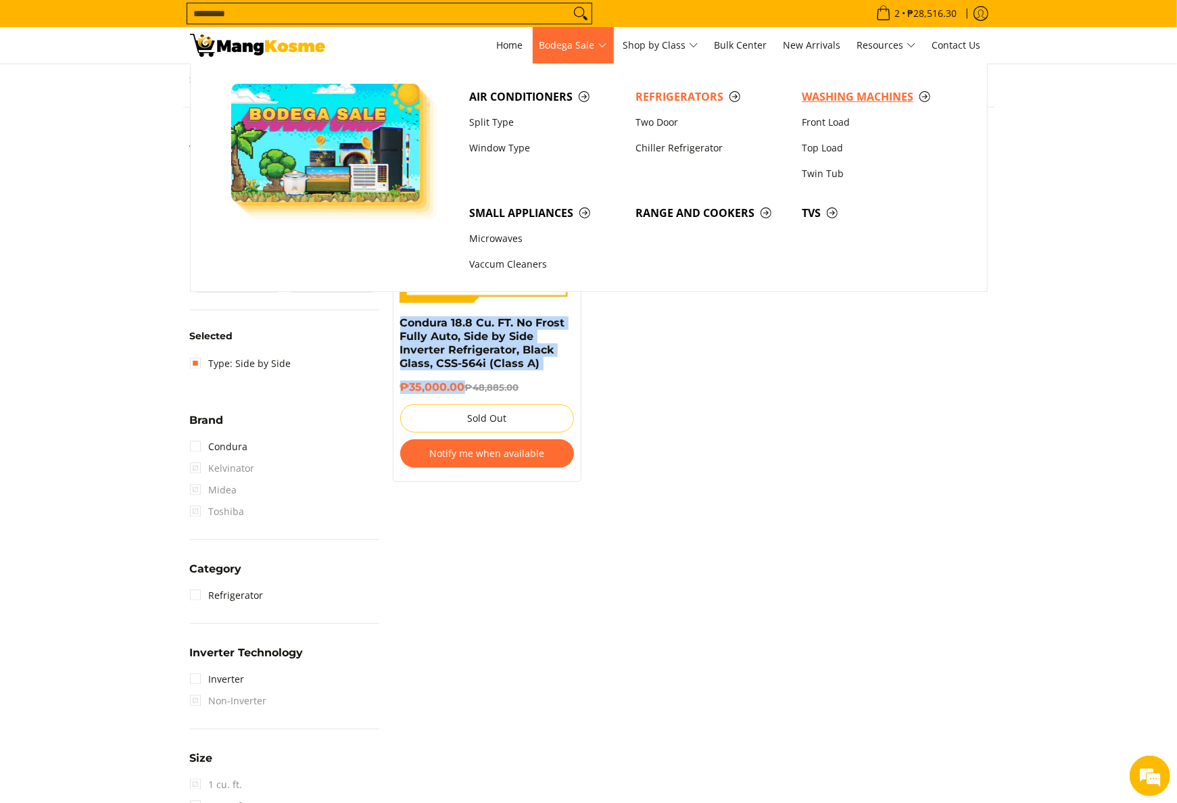
click at [834, 90] on span "Washing Machines" at bounding box center [878, 97] width 153 height 17
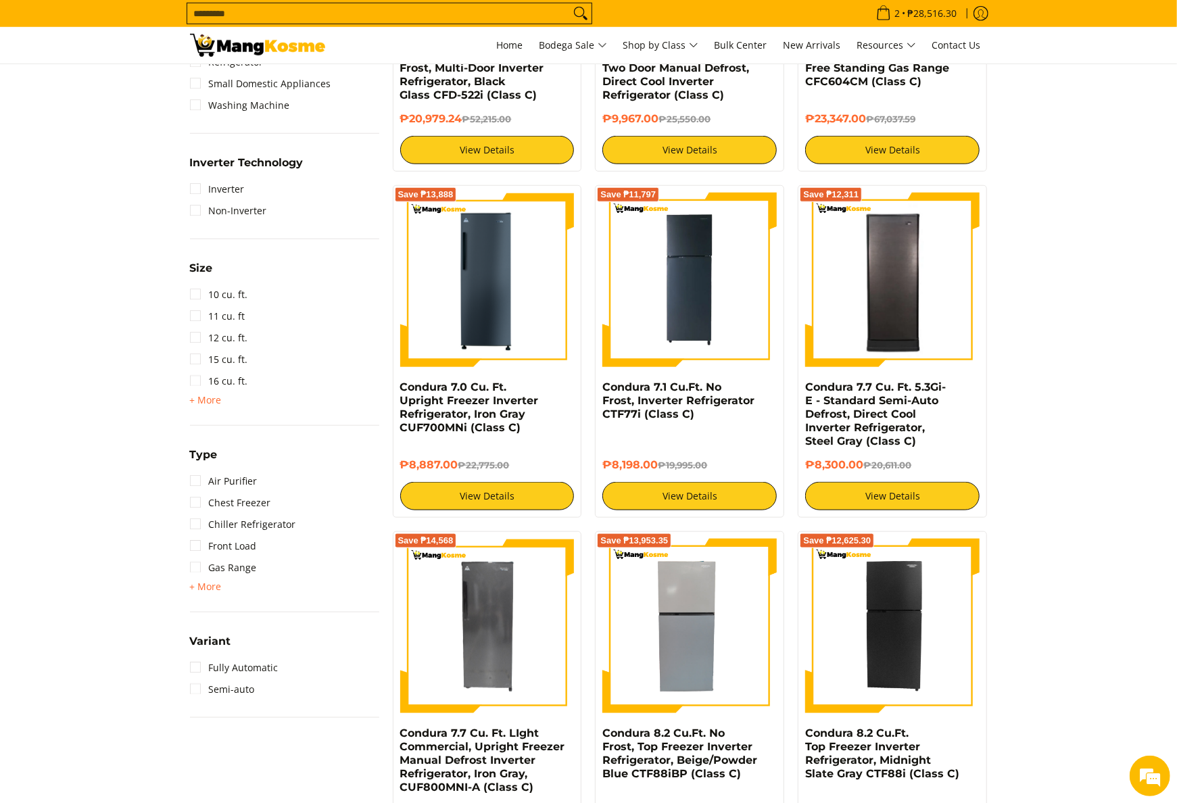
scroll to position [811, 0]
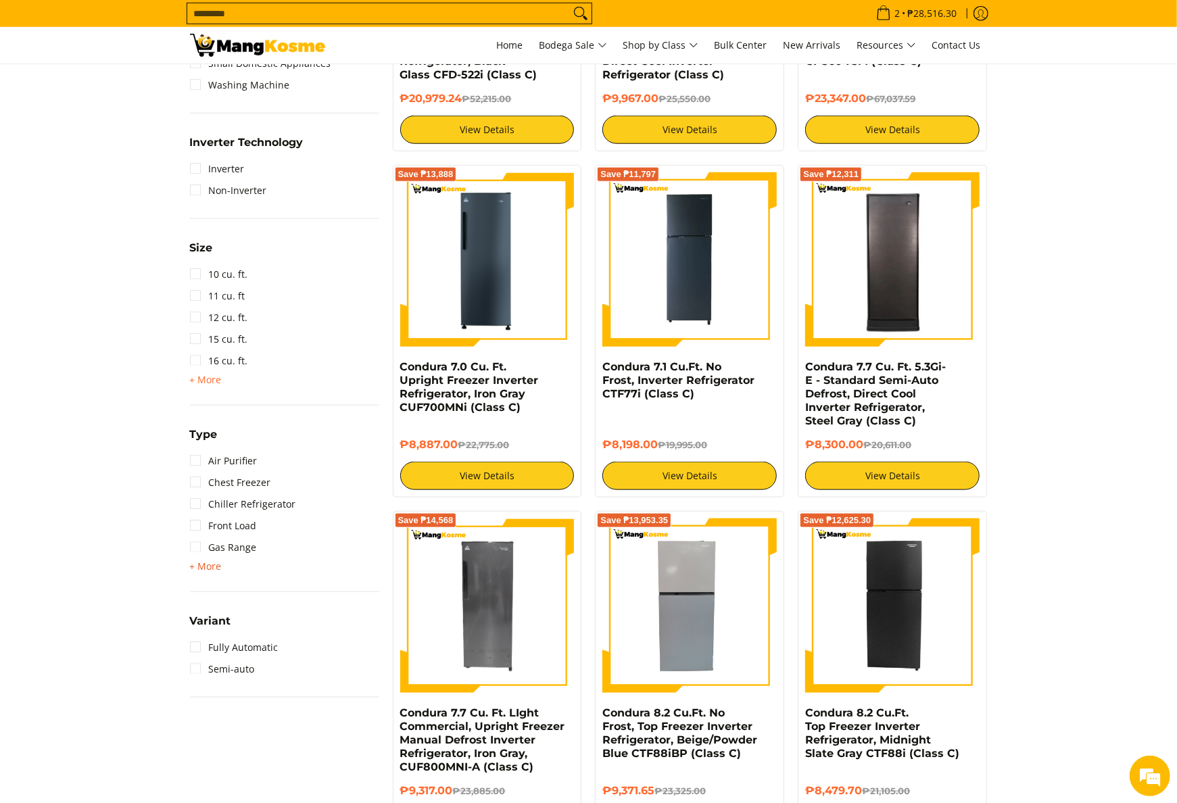
click at [198, 563] on span "+ More" at bounding box center [206, 566] width 32 height 11
click at [245, 581] on link "Side by Side" at bounding box center [227, 591] width 74 height 22
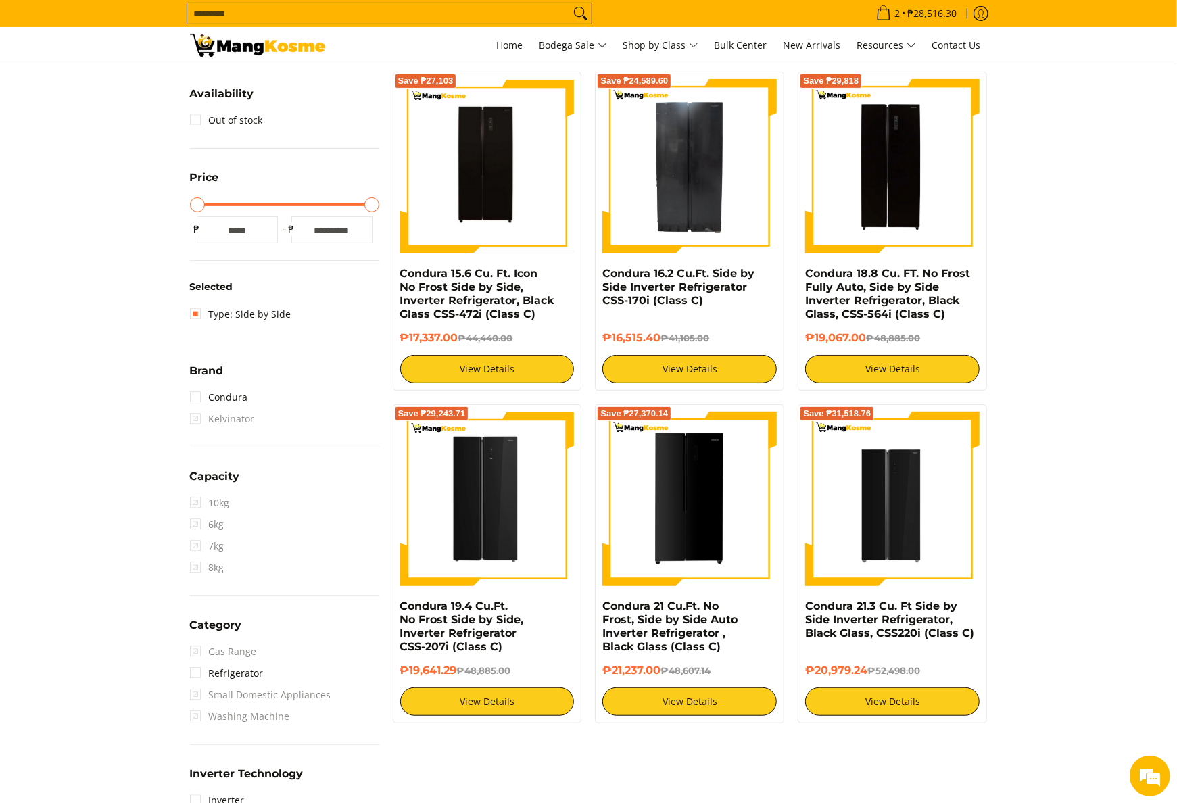
scroll to position [190, 0]
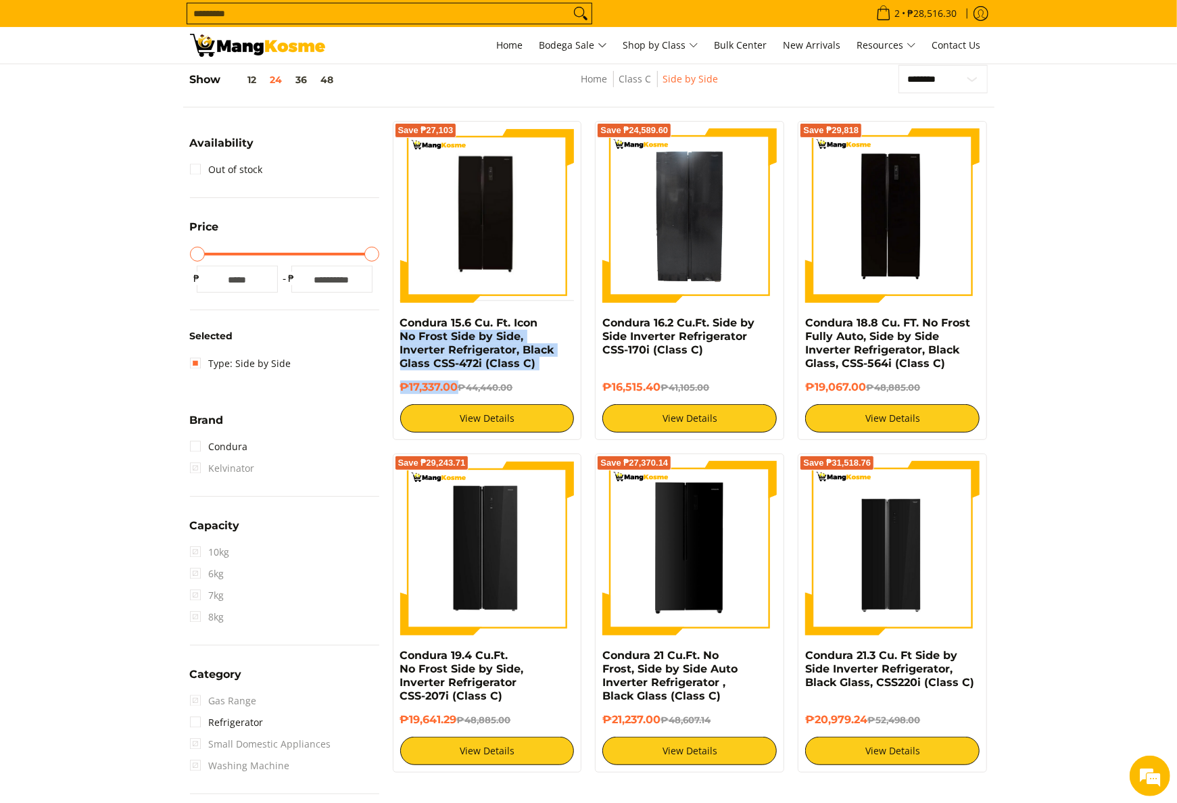
drag, startPoint x: 396, startPoint y: 331, endPoint x: 458, endPoint y: 389, distance: 85.6
click at [458, 389] on div "Save ₱27,103 Condura 15.6 Cu. Ft. Icon No Frost Side by Side, Inverter Refriger…" at bounding box center [487, 280] width 189 height 319
copy div "No Frost Side by Side, Inverter Refrigerator, Black Glass CSS-472i (Class C) ₱1…"
copy div "Condura 15.6 Cu. Ft. Icon No Frost Side by Side, Inverter Refrigerator, Black G…"
drag, startPoint x: 394, startPoint y: 319, endPoint x: 465, endPoint y: 388, distance: 99.5
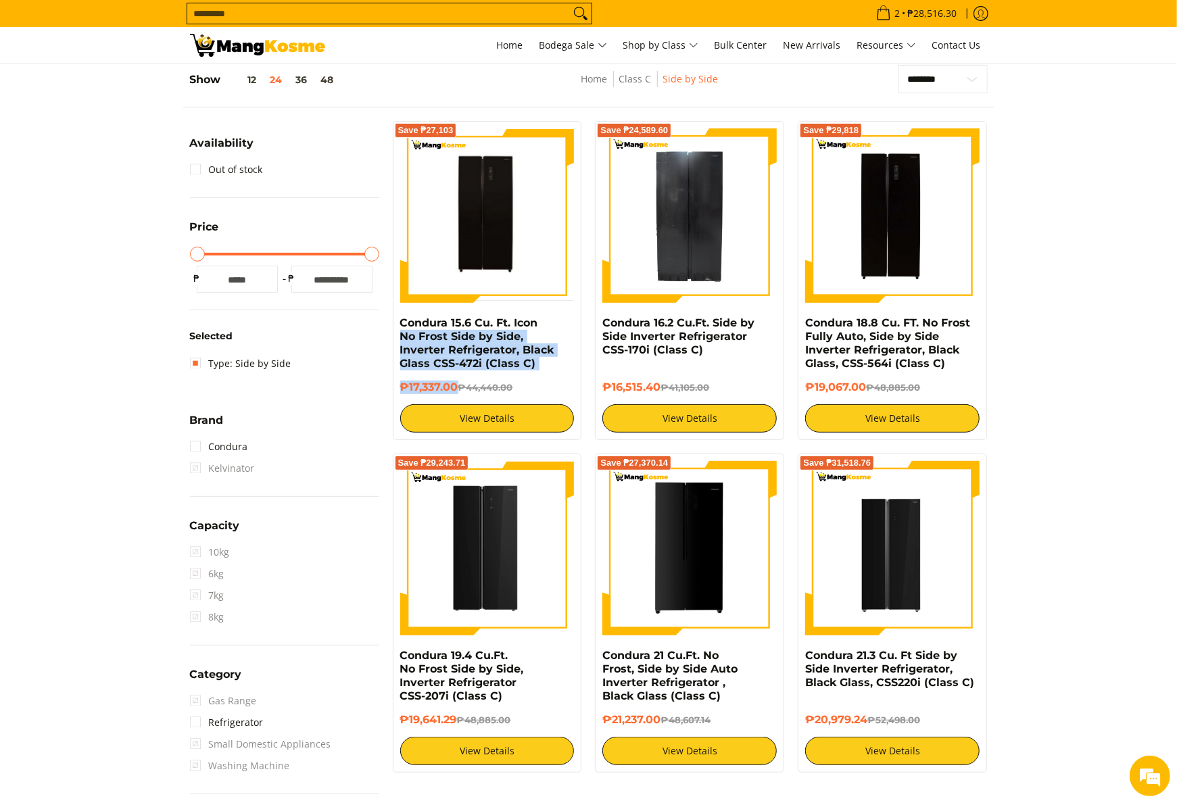
click at [465, 388] on div "Save ₱27,103 Condura 15.6 Cu. Ft. Icon No Frost Side by Side, Inverter Refriger…" at bounding box center [487, 280] width 189 height 319
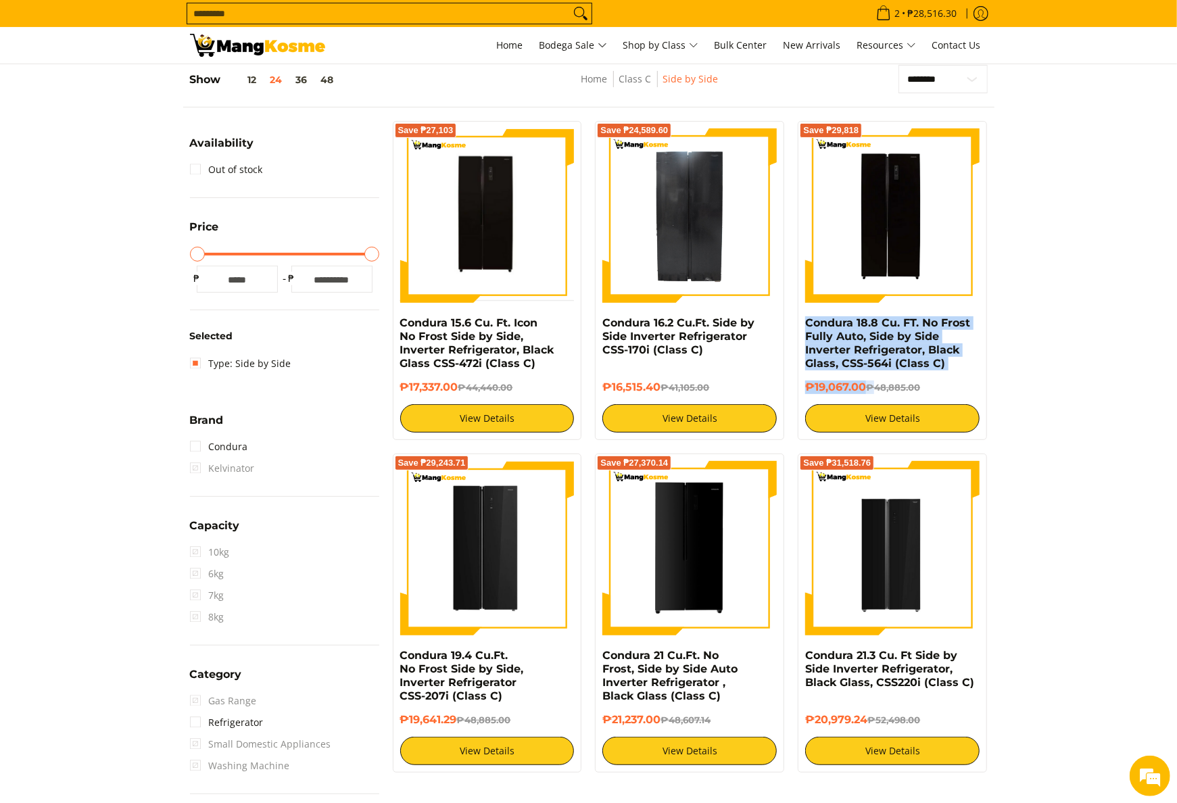
drag, startPoint x: 803, startPoint y: 326, endPoint x: 878, endPoint y: 385, distance: 94.8
click at [878, 385] on div "Save ₱29,818 Condura 18.8 Cu. FT. No Frost Fully Auto, Side by Side Inverter Re…" at bounding box center [892, 280] width 189 height 319
copy div "Condura 18.8 Cu. FT. No Frost Fully Auto, Side by Side Inverter Refrigerator, B…"
click at [550, 8] on input "Search..." at bounding box center [378, 13] width 383 height 20
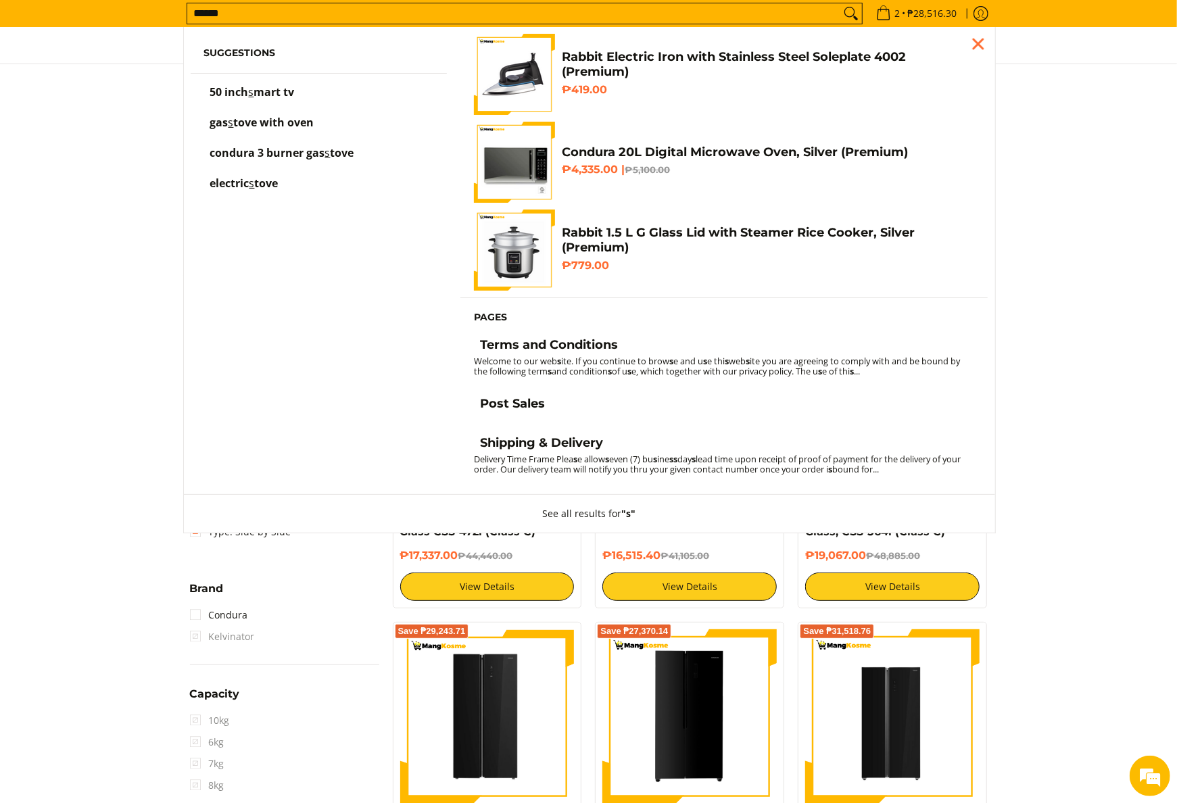
scroll to position [0, 0]
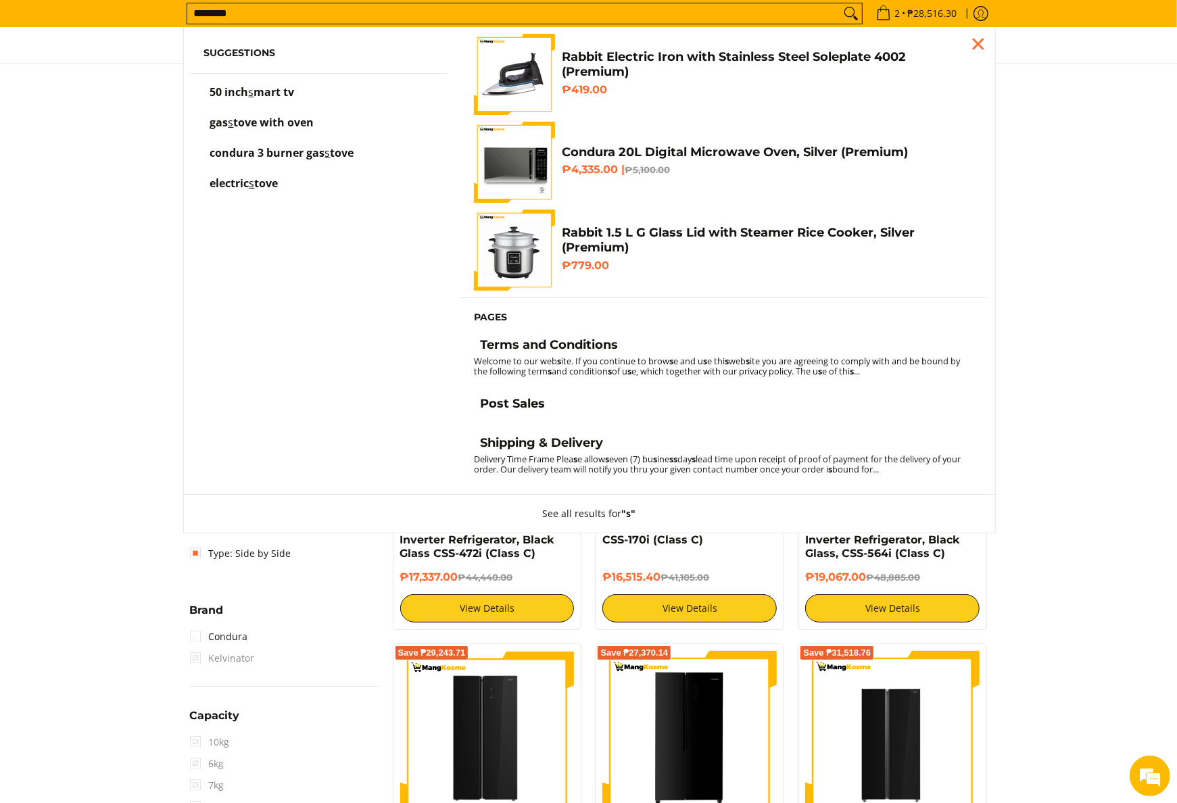
type input "********"
click at [840, 3] on button "Search" at bounding box center [851, 13] width 22 height 20
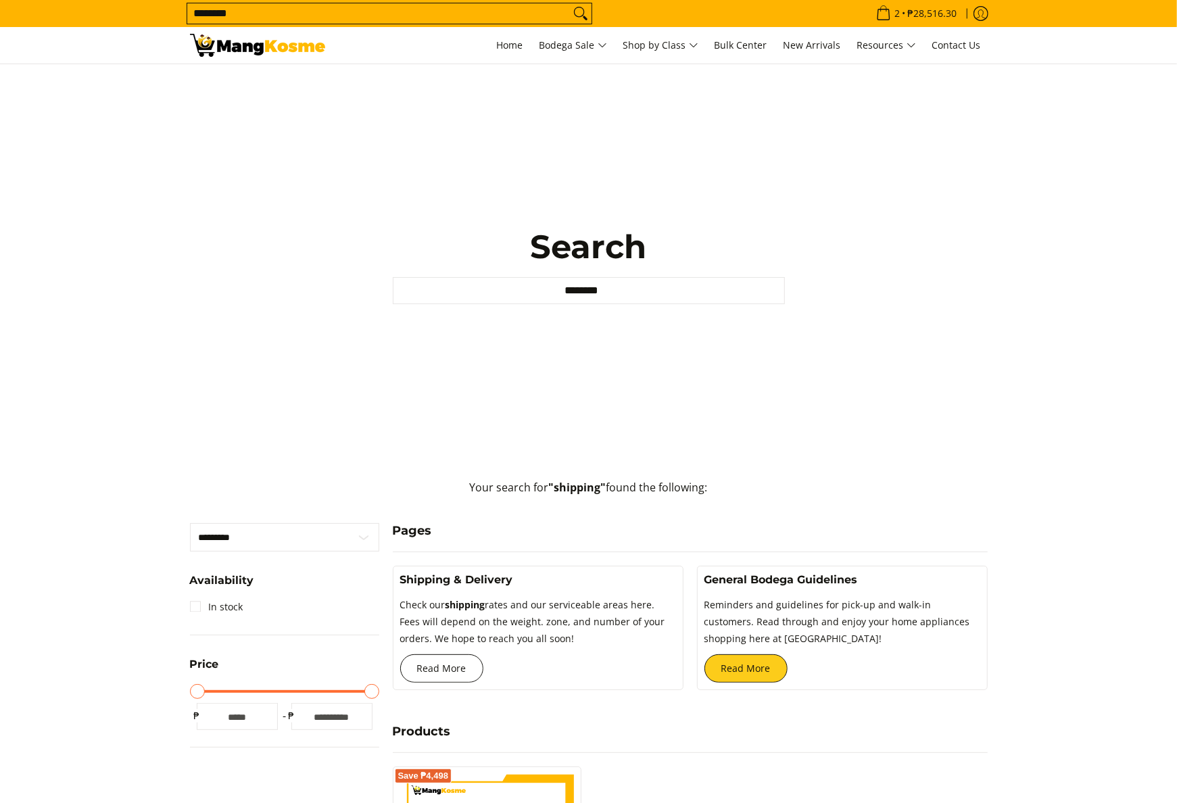
click at [441, 666] on link "Read More" at bounding box center [441, 668] width 83 height 28
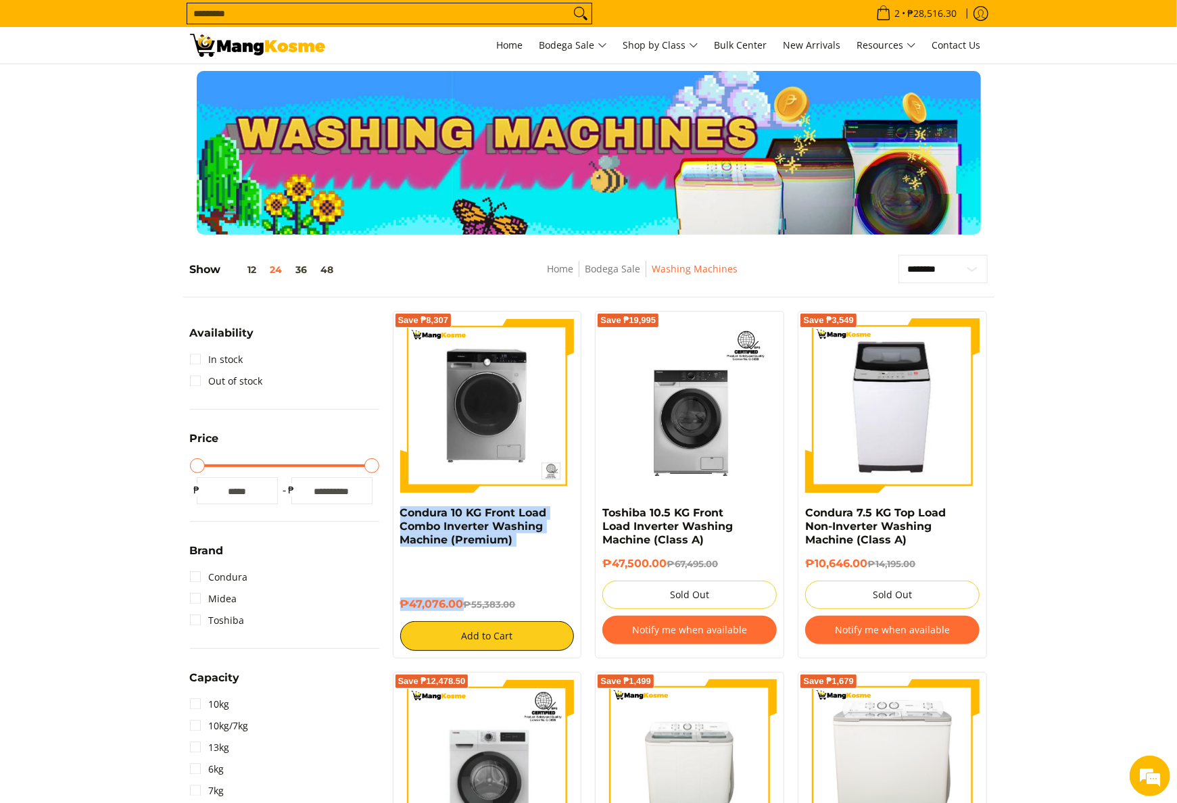
drag, startPoint x: 398, startPoint y: 517, endPoint x: 464, endPoint y: 598, distance: 104.8
click at [464, 598] on div "Save ₱8,307 Condura 10 KG Front Load Combo Inverter Washing Machine (Premium) ₱…" at bounding box center [487, 485] width 189 height 348
copy div "Condura 10 KG Front Load Combo Inverter Washing Machine (Premium) ₱47,076.00"
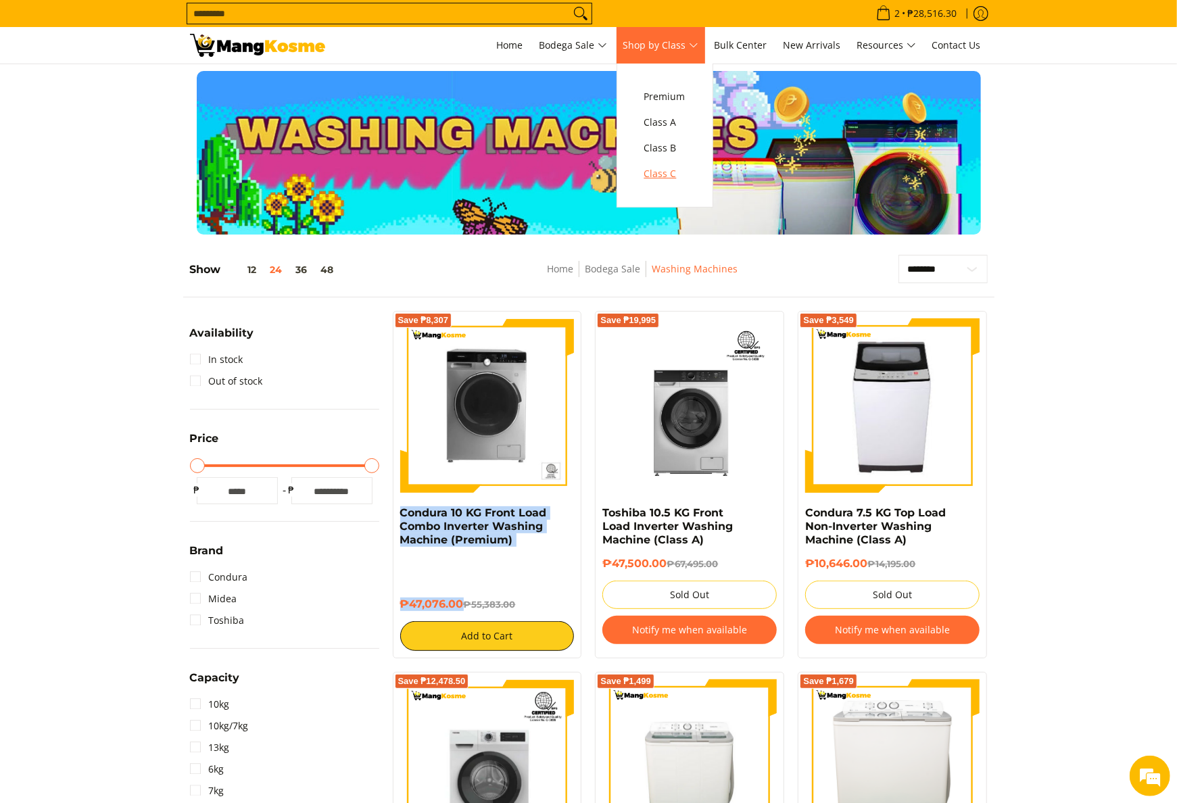
click at [659, 169] on span "Class C" at bounding box center [664, 174] width 41 height 17
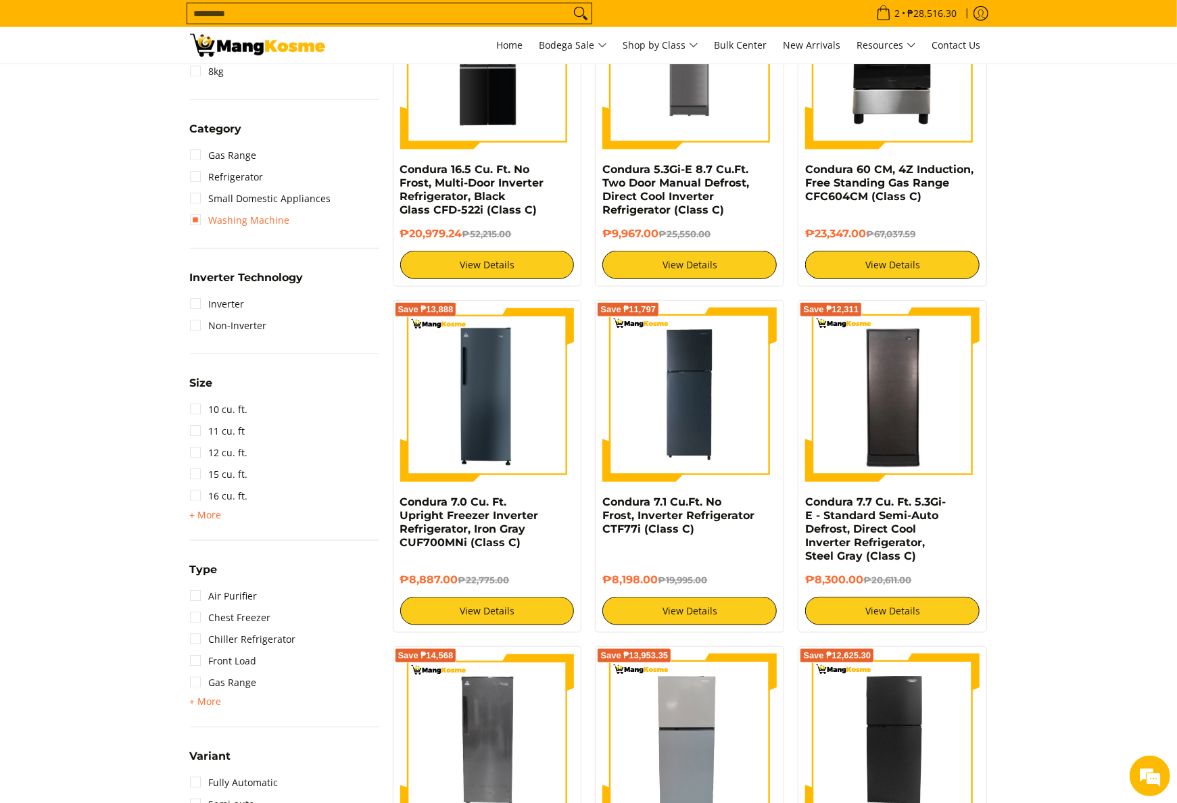
click at [241, 215] on link "Washing Machine" at bounding box center [240, 221] width 100 height 22
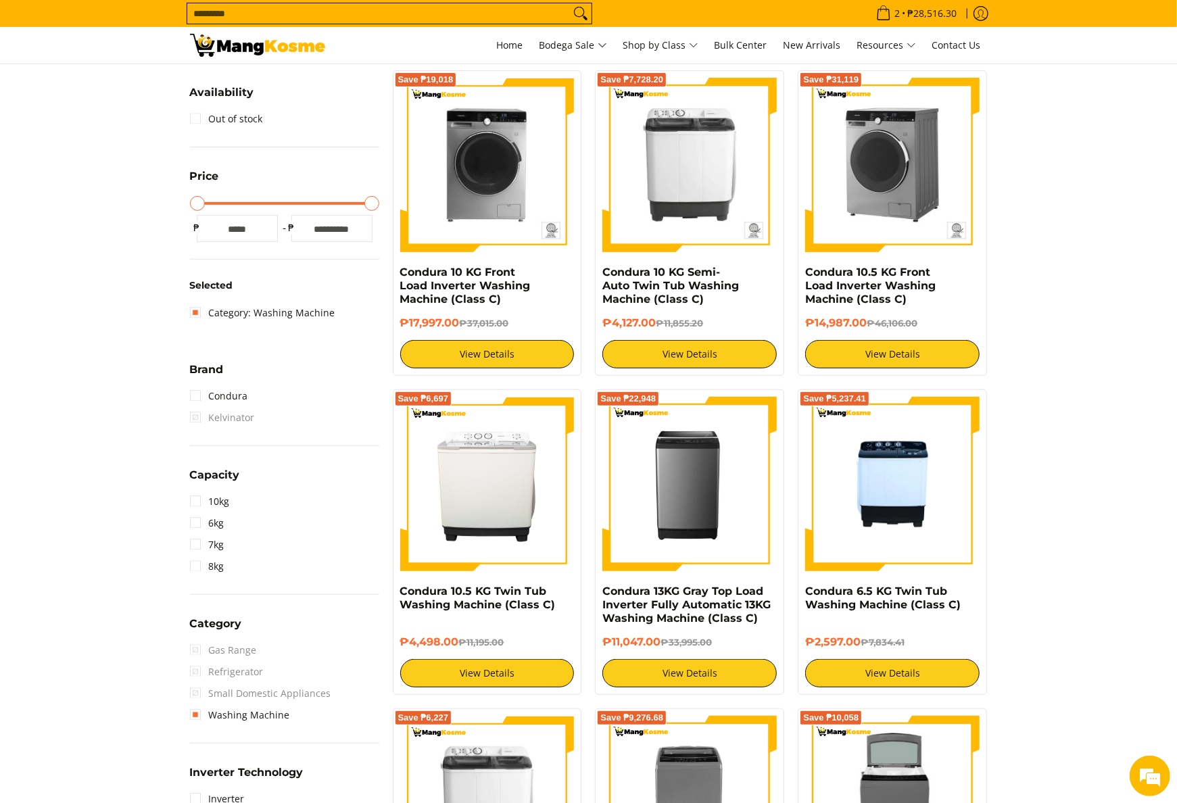
scroll to position [190, 0]
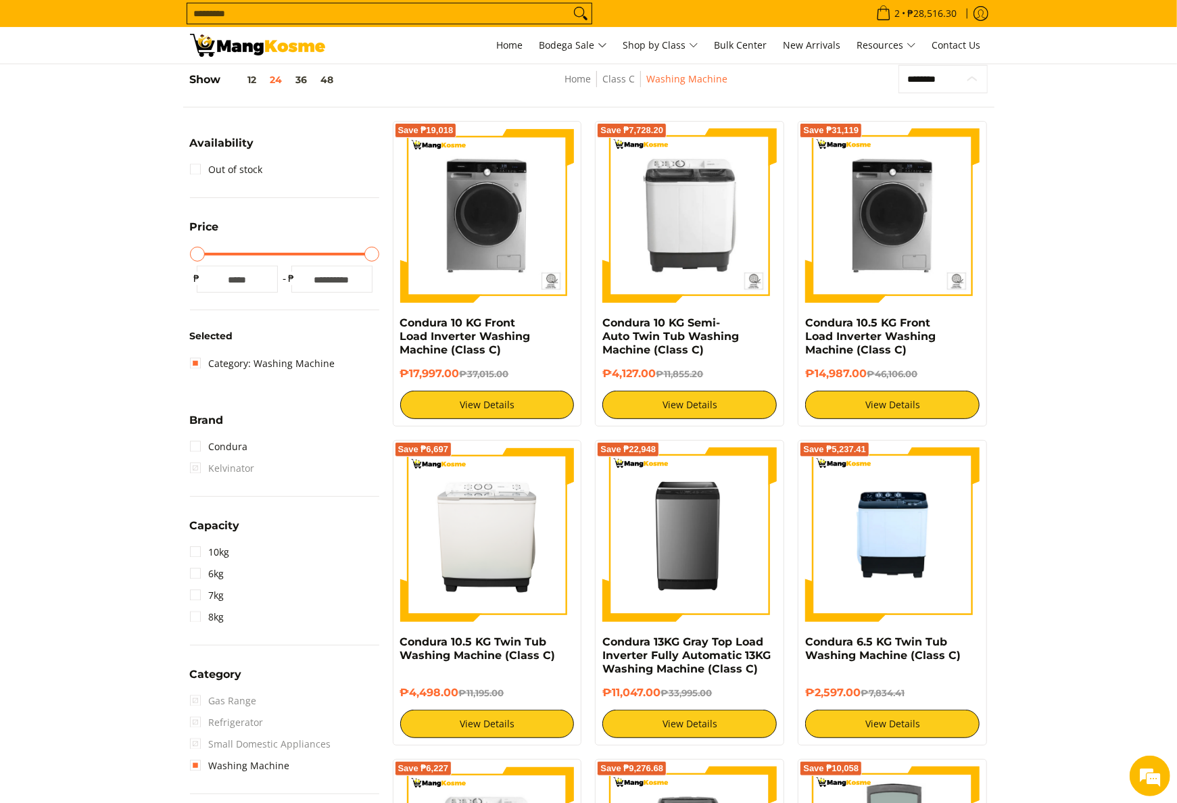
click at [920, 87] on select "**********" at bounding box center [943, 79] width 89 height 29
select select "**********"
click at [899, 65] on select "**********" at bounding box center [943, 79] width 89 height 29
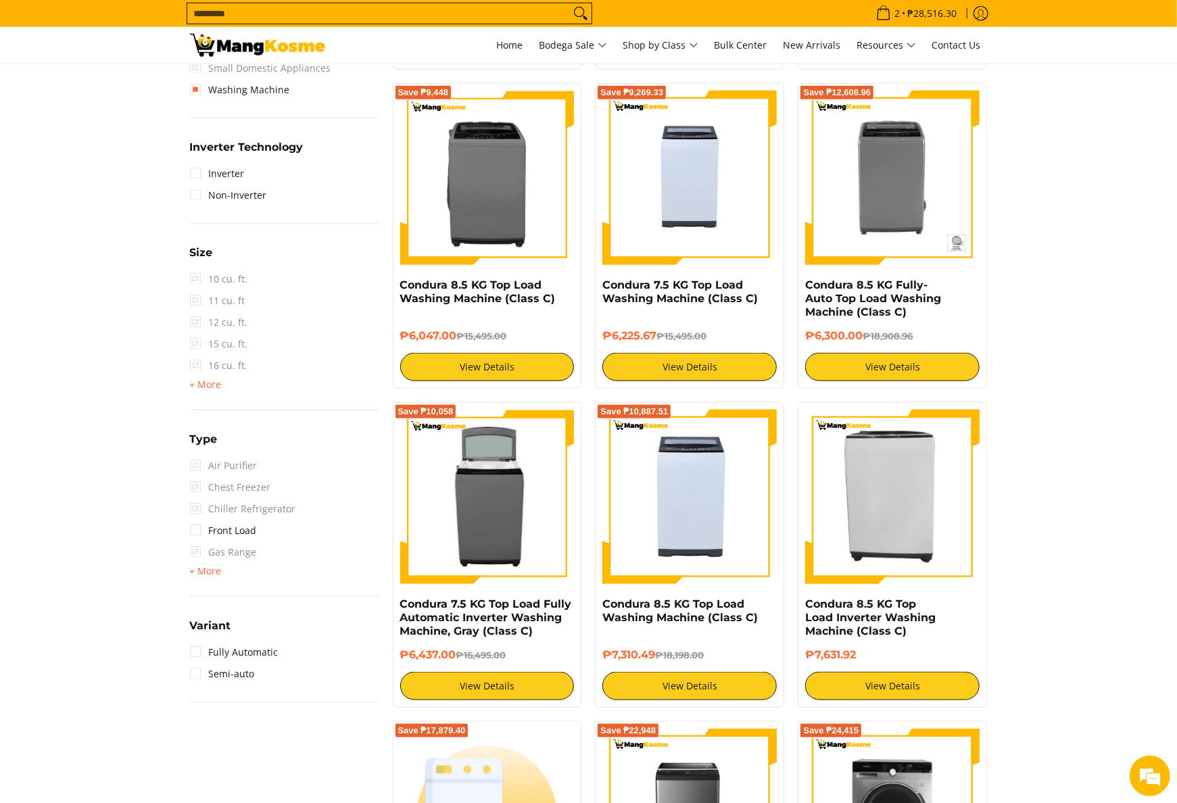
scroll to position [1001, 0]
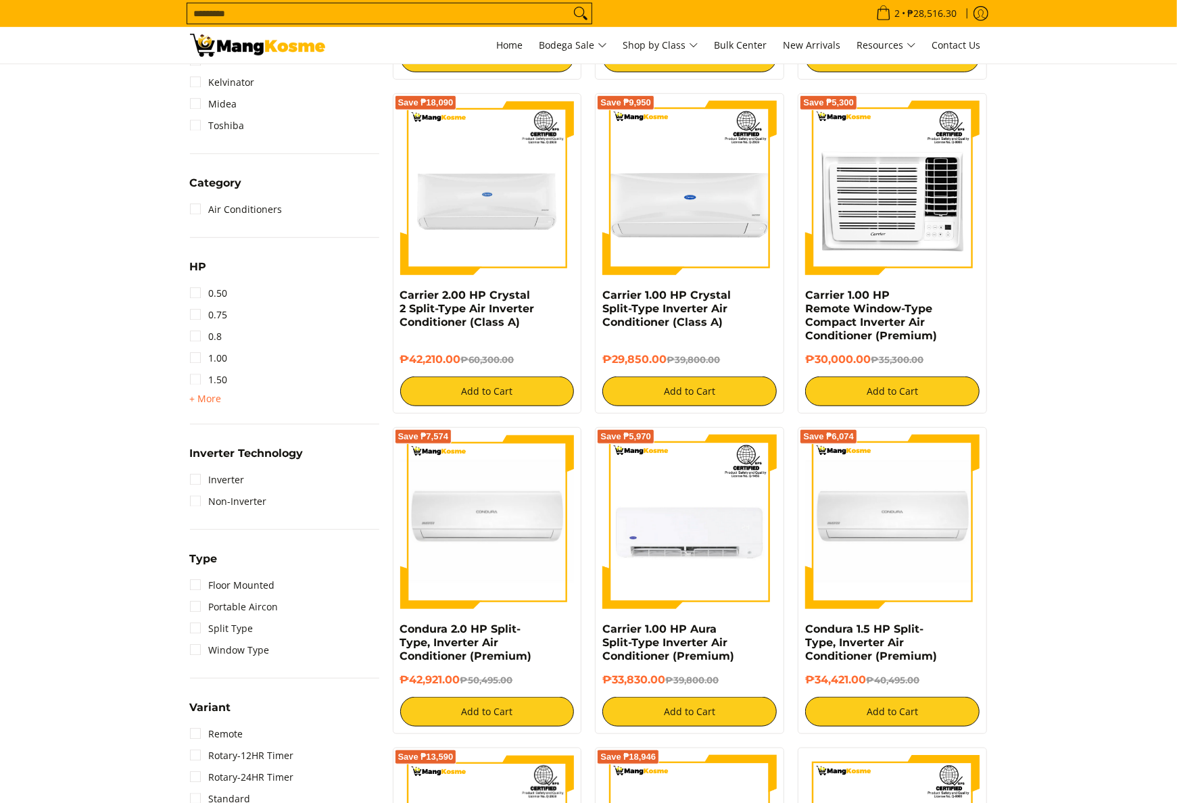
scroll to position [541, 0]
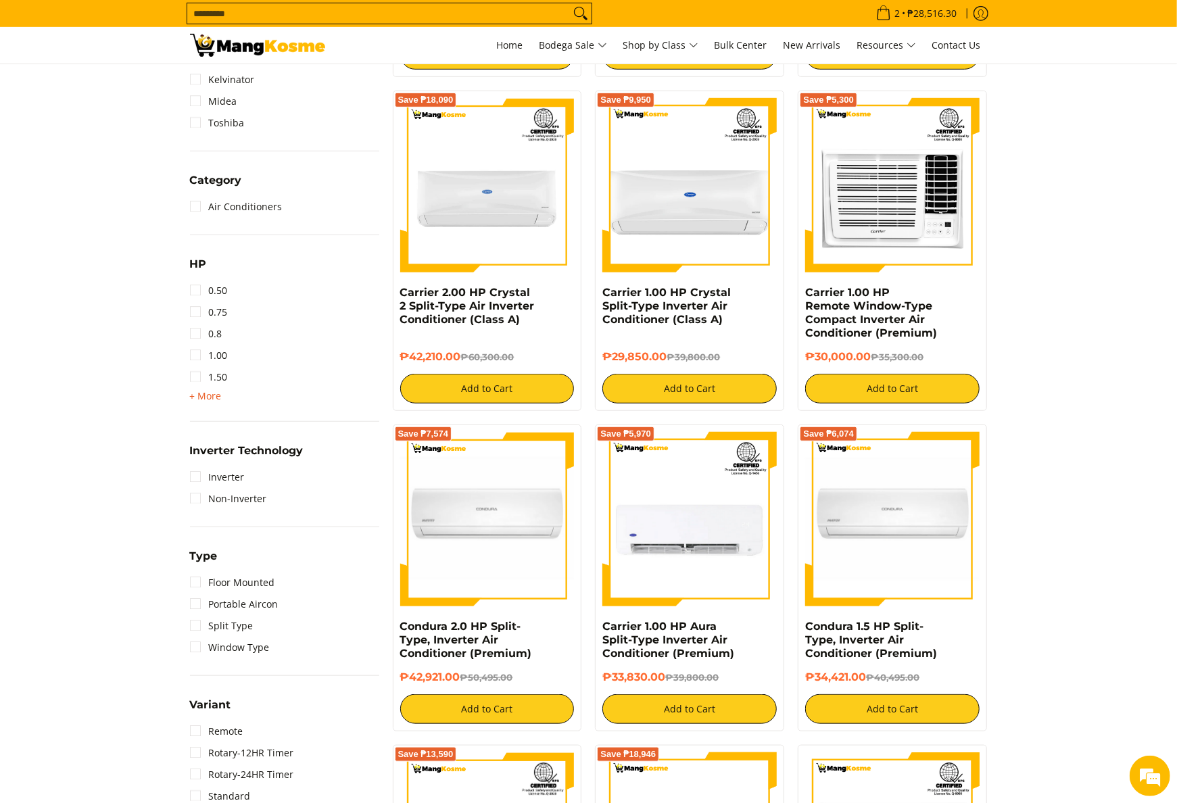
click at [212, 402] on span "+ More - Less" at bounding box center [206, 396] width 32 height 16
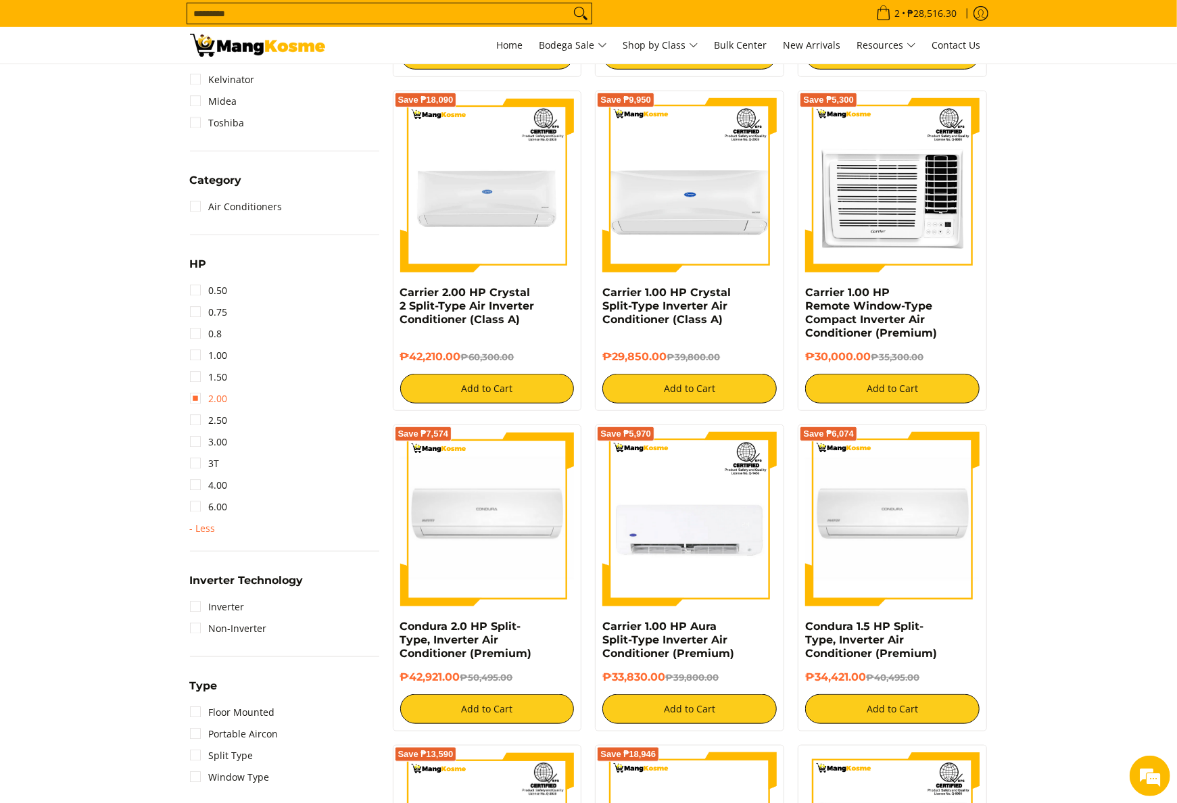
click at [220, 396] on link "2.00" at bounding box center [209, 399] width 38 height 22
